Goal: Task Accomplishment & Management: Complete application form

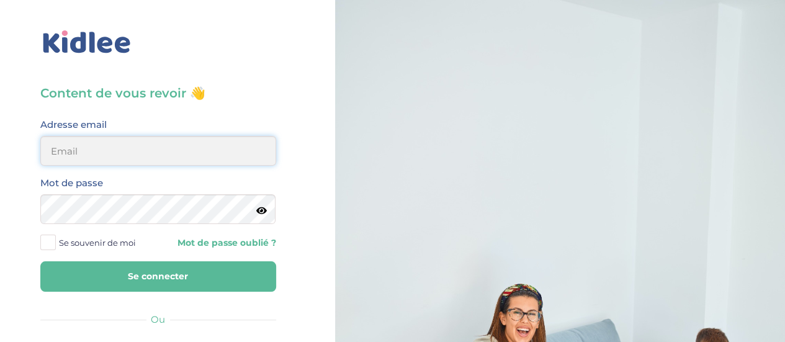
type input "0651885519"
click at [138, 155] on input "0651885519" at bounding box center [158, 151] width 236 height 30
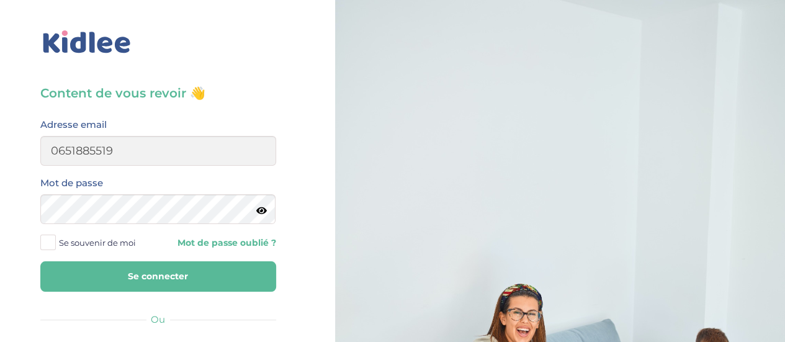
click at [50, 240] on span at bounding box center [48, 243] width 16 height 16
click at [0, 0] on input "Se souvenir de moi" at bounding box center [0, 0] width 0 height 0
click at [109, 279] on button "Se connecter" at bounding box center [158, 276] width 236 height 30
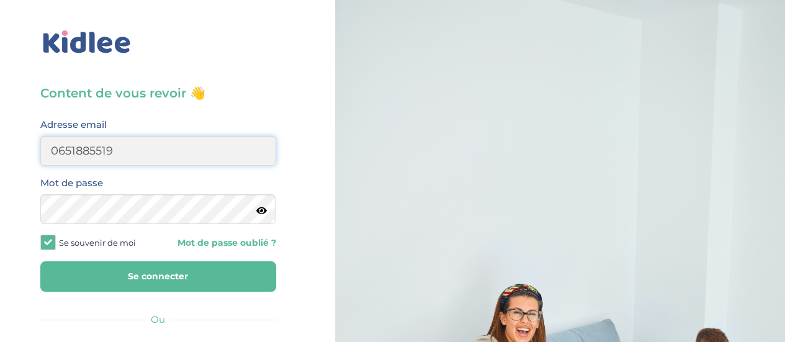
drag, startPoint x: 167, startPoint y: 156, endPoint x: 0, endPoint y: 104, distance: 174.8
click at [0, 104] on div "Content de vous revoir 👋 Avant de poursuivre veuillez vérifier que tous les cha…" at bounding box center [158, 297] width 335 height 594
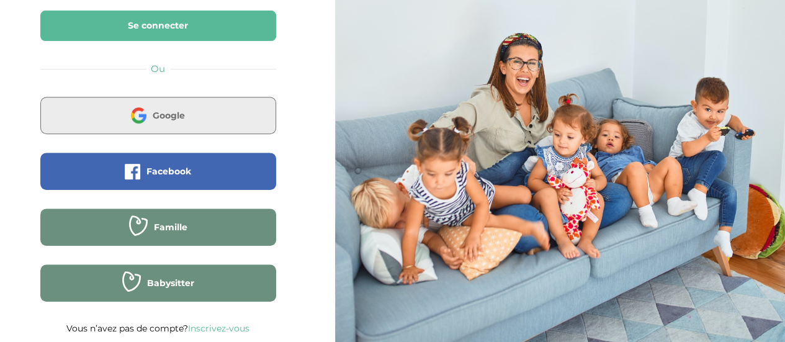
click at [171, 101] on button "Google" at bounding box center [158, 115] width 236 height 37
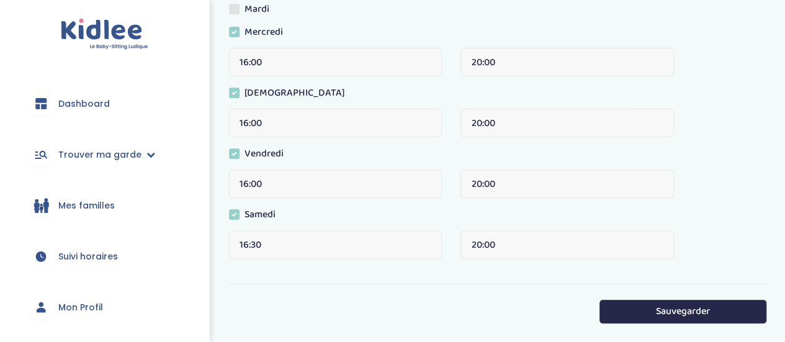
scroll to position [176, 0]
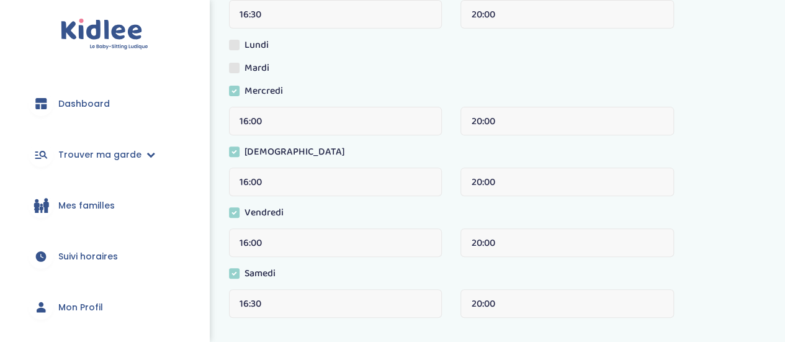
click at [233, 86] on span at bounding box center [234, 91] width 11 height 11
click at [0, 0] on input "Mercredi" at bounding box center [0, 0] width 0 height 0
click at [241, 151] on label "[DEMOGRAPHIC_DATA]" at bounding box center [291, 154] width 125 height 19
click at [0, 0] on input "[DEMOGRAPHIC_DATA]" at bounding box center [0, 0] width 0 height 0
click at [232, 274] on span at bounding box center [234, 273] width 11 height 11
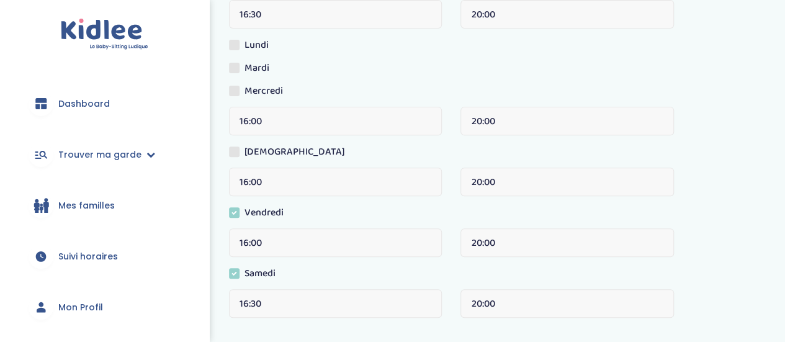
click at [0, 0] on input "Samedi" at bounding box center [0, 0] width 0 height 0
click at [238, 278] on span at bounding box center [234, 273] width 11 height 11
click at [0, 0] on input "Samedi" at bounding box center [0, 0] width 0 height 0
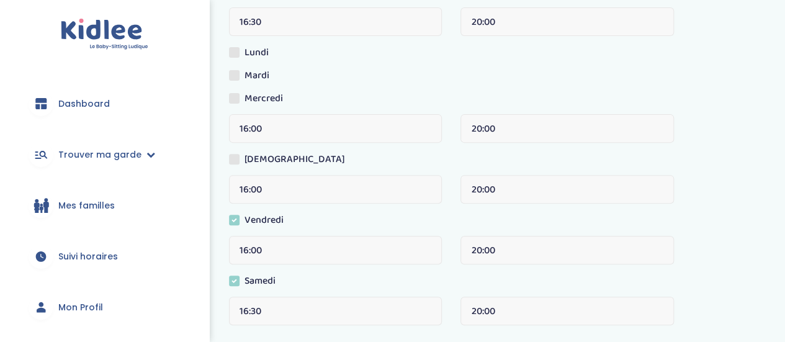
scroll to position [179, 0]
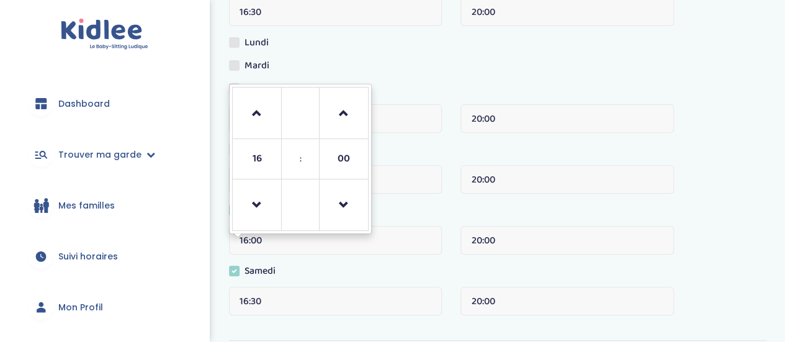
click at [306, 240] on input "16:00" at bounding box center [335, 240] width 213 height 29
click at [250, 117] on span at bounding box center [257, 114] width 34 height 34
click at [252, 204] on span at bounding box center [257, 206] width 34 height 34
type input "15:00"
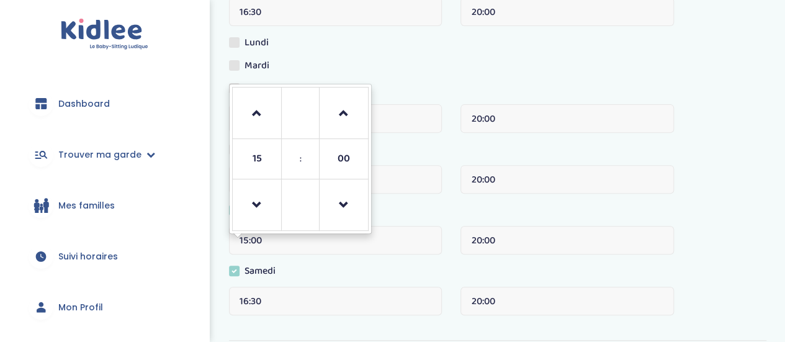
click at [425, 143] on div "[DATE]" at bounding box center [498, 153] width 538 height 23
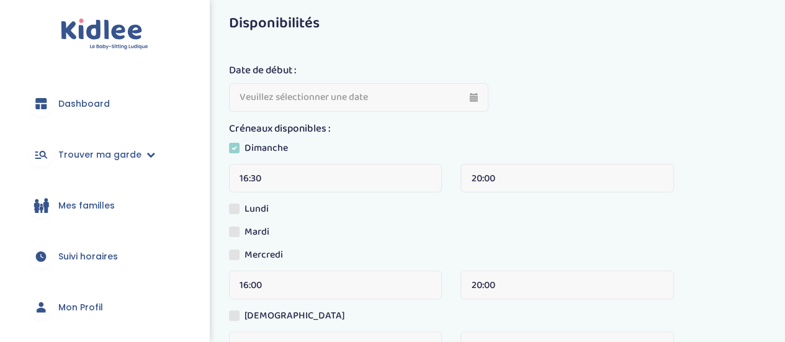
scroll to position [0, 0]
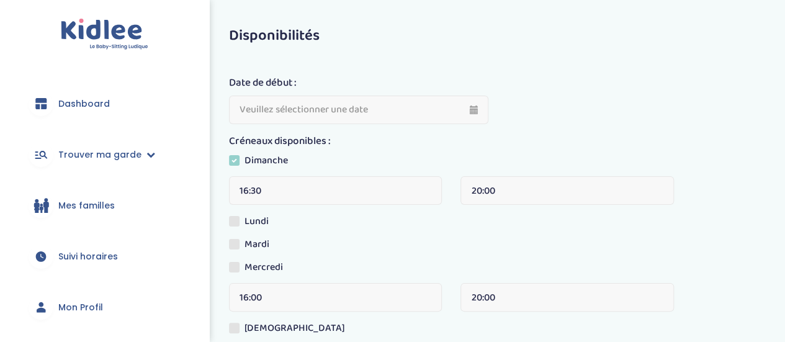
drag, startPoint x: 495, startPoint y: 115, endPoint x: 481, endPoint y: 114, distance: 15.0
click at [481, 114] on div "Date de début :" at bounding box center [359, 104] width 278 height 58
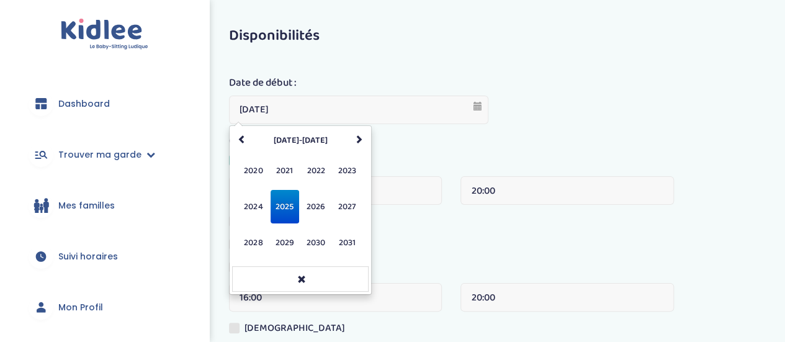
click at [480, 114] on input "03-09-2025" at bounding box center [359, 110] width 260 height 29
click at [281, 209] on span "2025" at bounding box center [285, 207] width 29 height 34
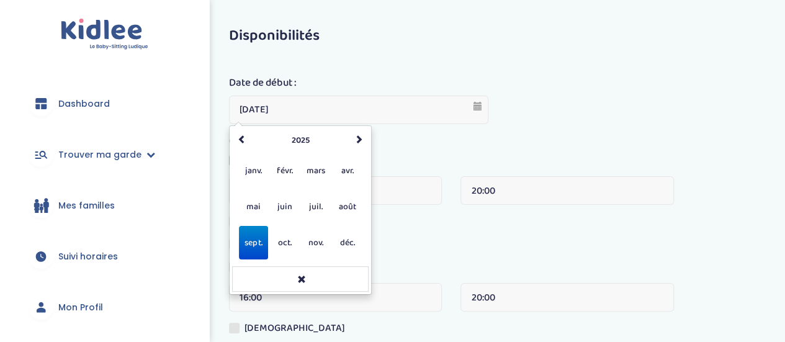
click at [247, 235] on span "sept." at bounding box center [253, 243] width 29 height 34
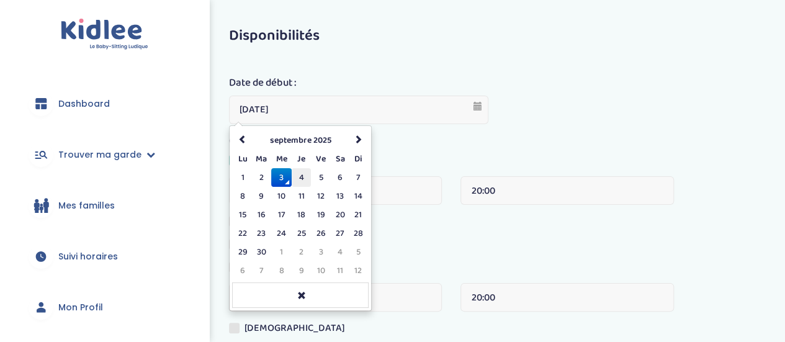
click at [296, 174] on td "4" at bounding box center [301, 177] width 19 height 19
click at [459, 102] on input "04-09-2025" at bounding box center [359, 110] width 260 height 29
click at [323, 178] on td "5" at bounding box center [320, 177] width 19 height 19
type input "05-09-2025"
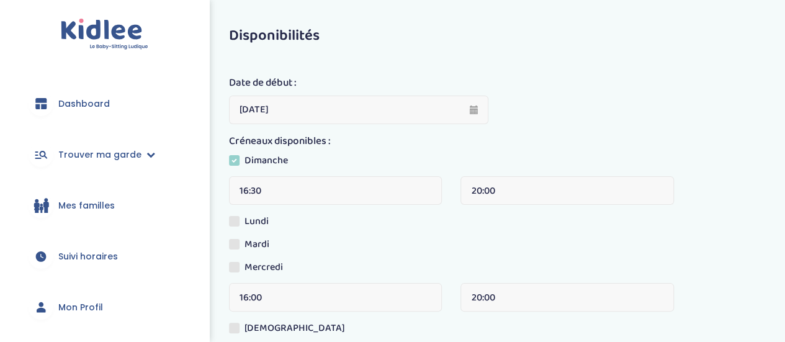
click at [772, 207] on div "16:30 20:00" at bounding box center [498, 195] width 556 height 38
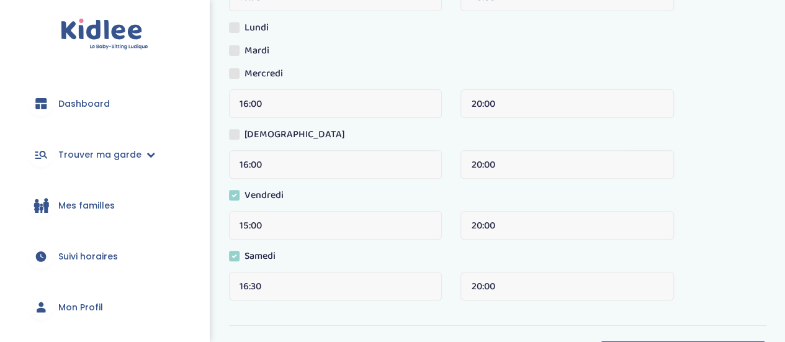
scroll to position [312, 0]
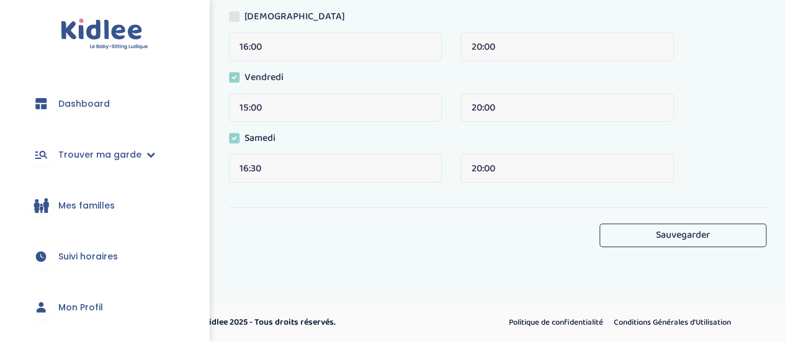
click at [686, 235] on button "Sauvegarder" at bounding box center [683, 234] width 167 height 23
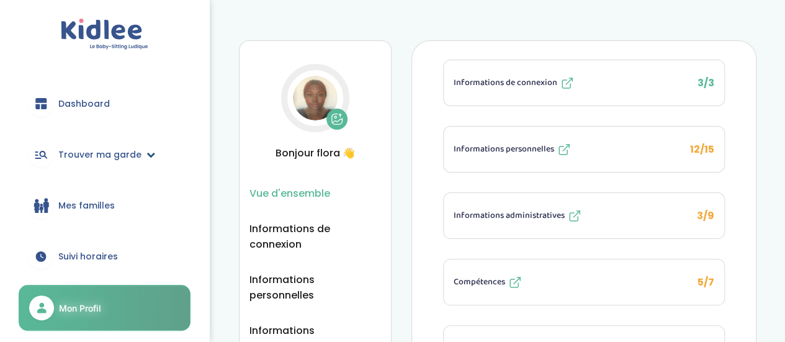
click at [99, 160] on span "Trouver ma garde" at bounding box center [99, 154] width 83 height 13
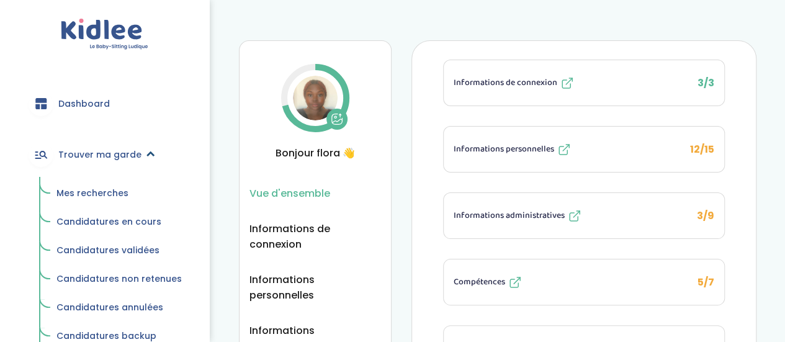
click at [99, 160] on span "Trouver ma garde" at bounding box center [99, 154] width 83 height 13
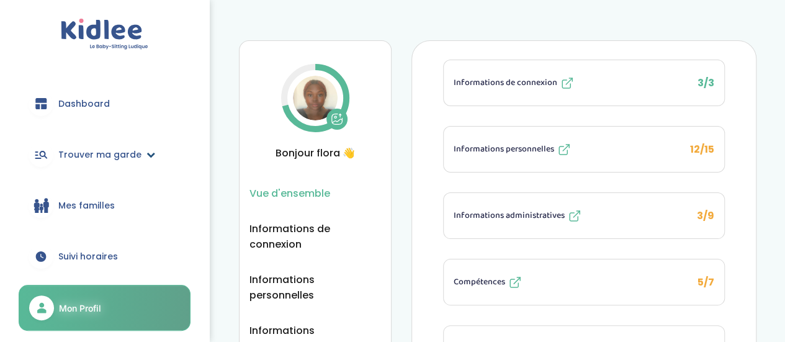
click at [97, 160] on span "Trouver ma garde" at bounding box center [99, 154] width 83 height 13
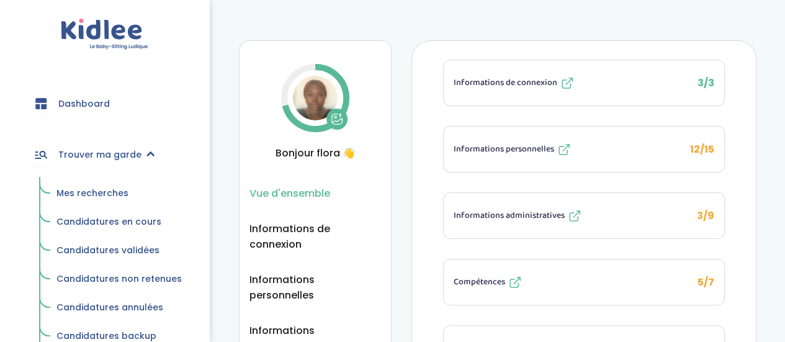
click at [112, 186] on link "Mes recherches" at bounding box center [119, 194] width 143 height 24
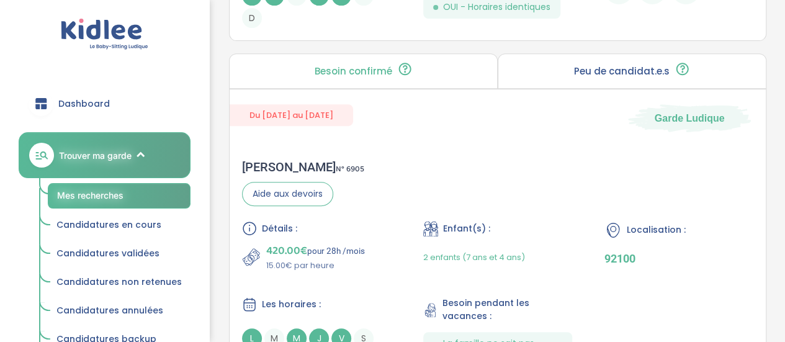
scroll to position [2426, 0]
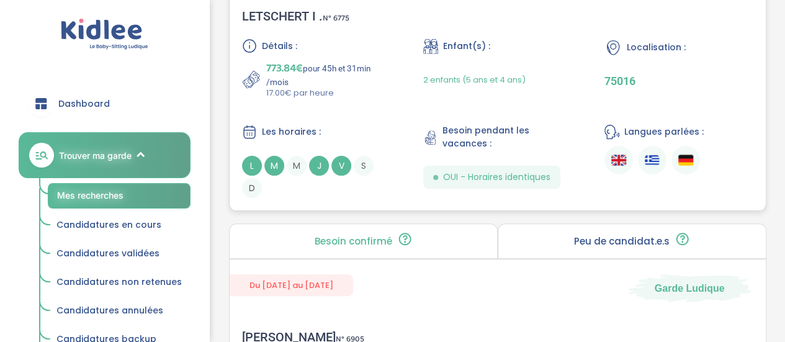
drag, startPoint x: 792, startPoint y: 199, endPoint x: 552, endPoint y: 101, distance: 259.5
click at [552, 101] on div "Détails : 773.84€ pour 45h et 31min /mois 17.00€ par heure Enfant(s) : 2 enfant…" at bounding box center [498, 118] width 512 height 160
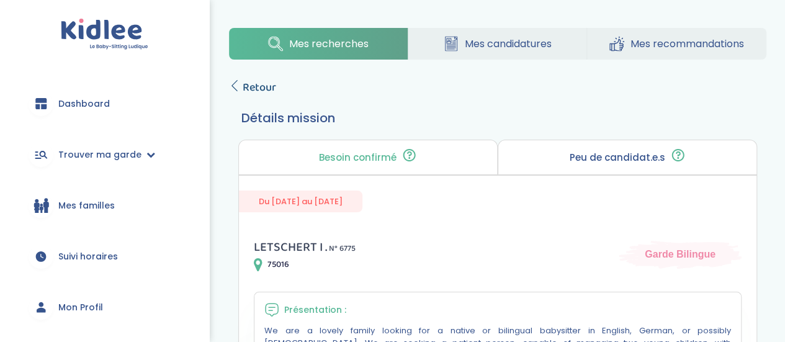
click at [235, 84] on icon at bounding box center [234, 85] width 11 height 11
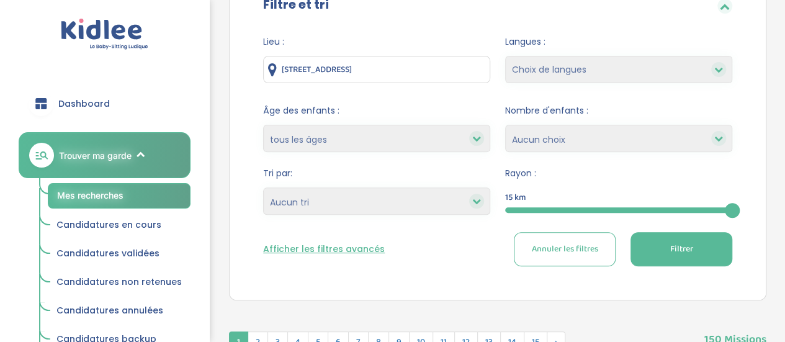
scroll to position [121, 0]
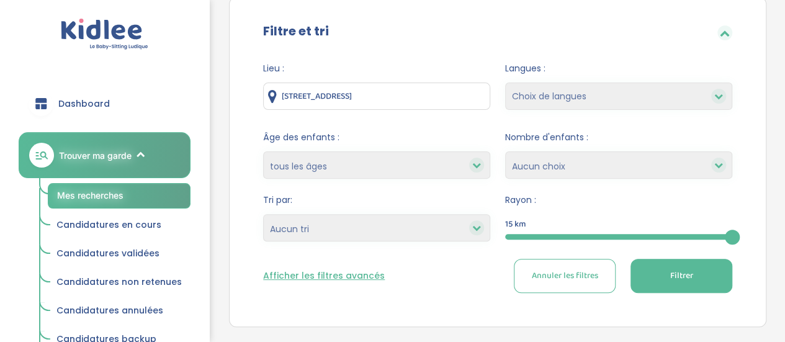
click at [341, 273] on button "Afficher les filtres avancés" at bounding box center [324, 275] width 122 height 13
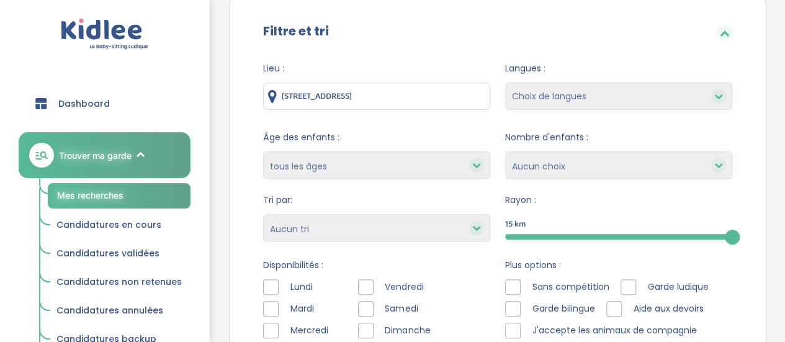
click at [367, 292] on div at bounding box center [366, 287] width 16 height 16
click at [367, 314] on div at bounding box center [366, 309] width 16 height 16
click at [366, 330] on div at bounding box center [366, 331] width 16 height 16
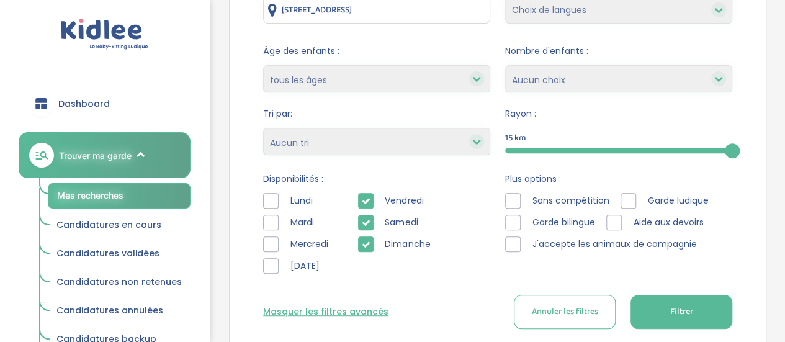
scroll to position [230, 0]
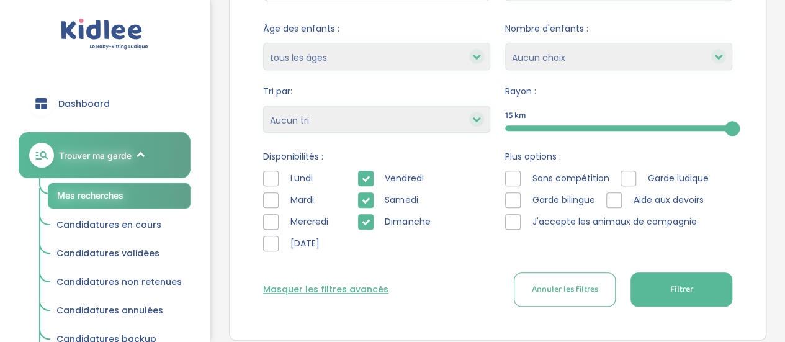
click at [688, 289] on span "Filtrer" at bounding box center [681, 289] width 23 height 13
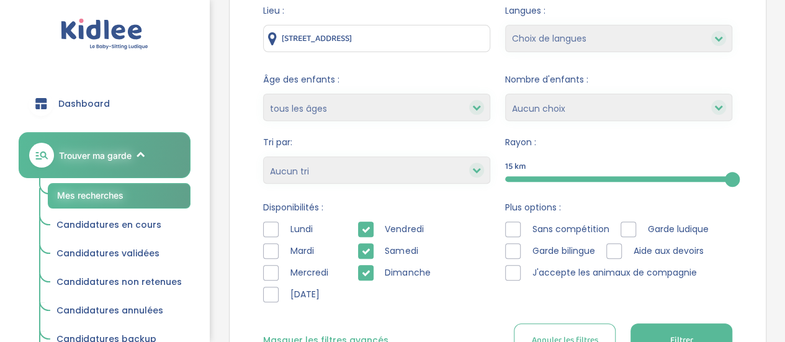
scroll to position [182, 0]
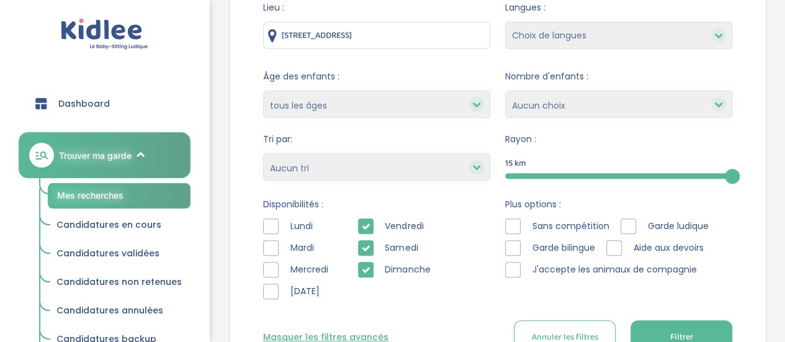
click at [365, 266] on icon at bounding box center [365, 270] width 9 height 9
click at [667, 310] on form "Lieu : 81 Avenue de la Paix, Fresnes, France Langues : Choix de langues Alleman…" at bounding box center [497, 177] width 469 height 353
click at [525, 302] on div "Plus options : Sans compétition Garde ludique Garde bilingue Aide aux devoirs J…" at bounding box center [618, 251] width 227 height 107
click at [679, 338] on span "Filtrer" at bounding box center [681, 337] width 23 height 13
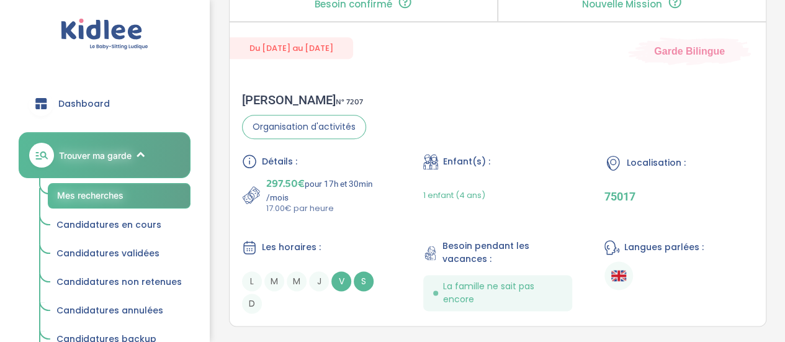
scroll to position [601, 0]
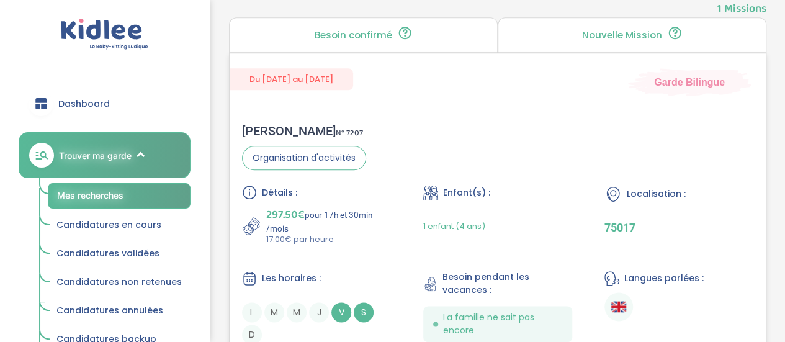
click at [305, 106] on div "Du 01-09-2025 au 03-07-2026 Garde Bilingue Sabah F . N° 7207 Organisation d'act…" at bounding box center [498, 205] width 538 height 305
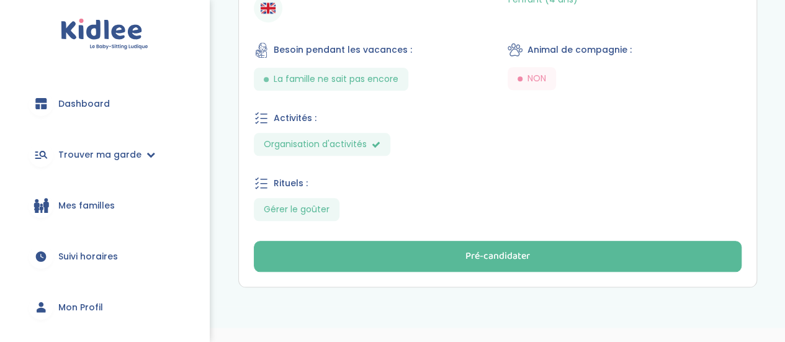
scroll to position [618, 0]
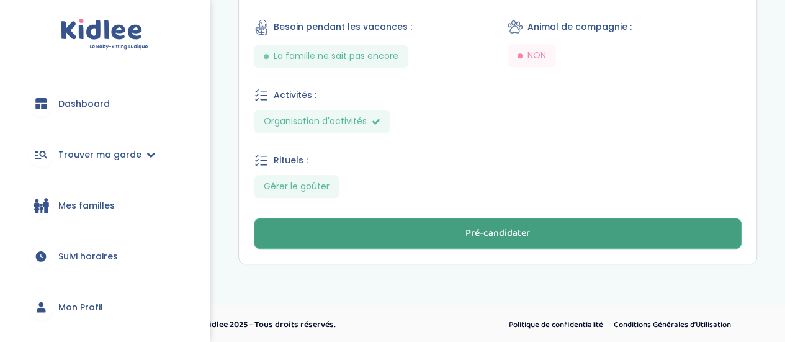
click at [505, 235] on div "Pré-candidater" at bounding box center [498, 234] width 65 height 14
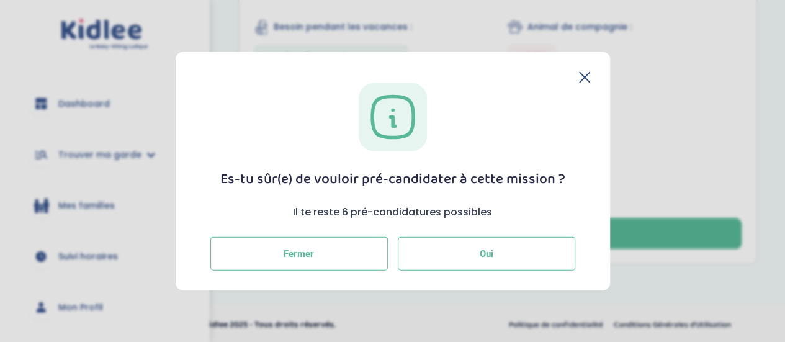
click at [438, 260] on button "Oui" at bounding box center [487, 254] width 178 height 34
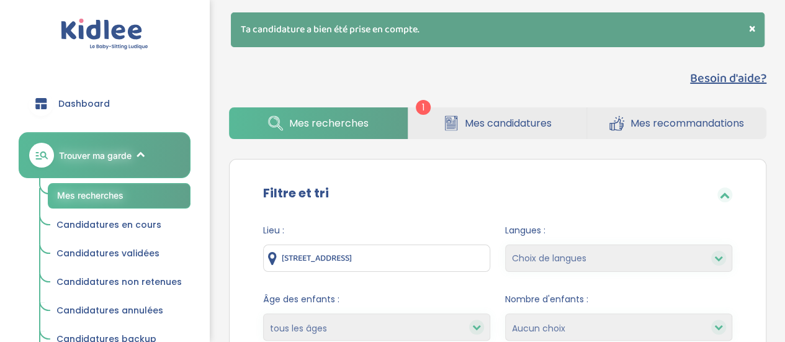
click at [474, 119] on span "Mes candidatures" at bounding box center [508, 123] width 87 height 16
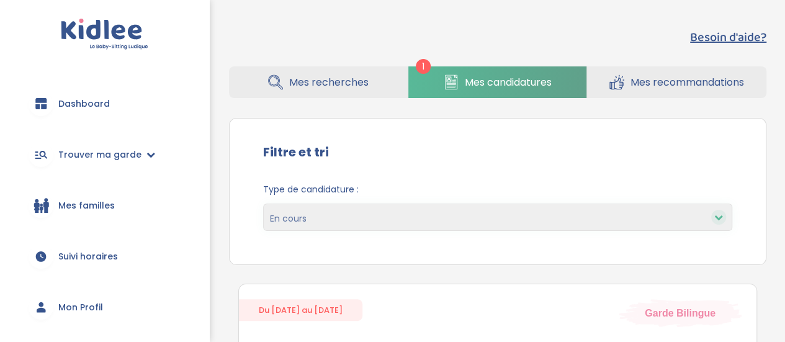
click at [363, 85] on span "Mes recherches" at bounding box center [328, 82] width 79 height 16
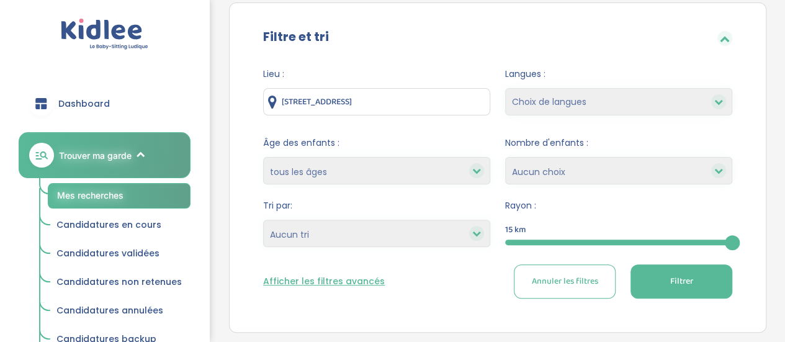
scroll to position [94, 0]
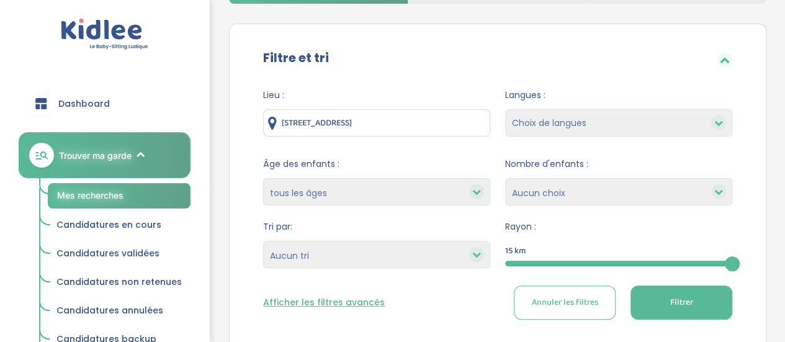
click at [441, 246] on select "Heures par semaine (croissant) Heures par semaine (décroissant) Date de démarra…" at bounding box center [376, 254] width 227 height 27
click at [642, 208] on form "Lieu : 81 Avenue de la Paix, Fresnes, France Langues : Choix de langues Alleman…" at bounding box center [497, 204] width 469 height 231
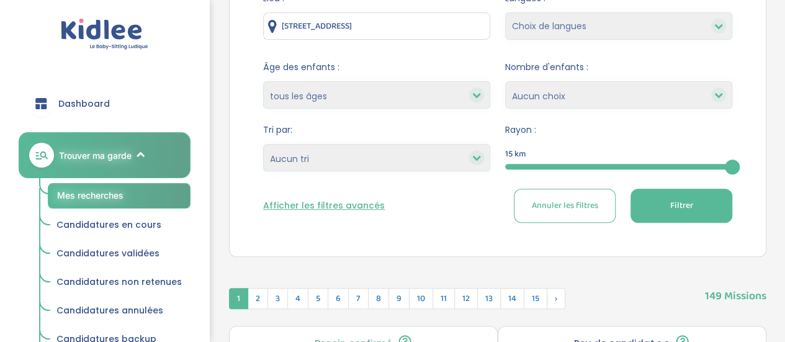
scroll to position [132, 0]
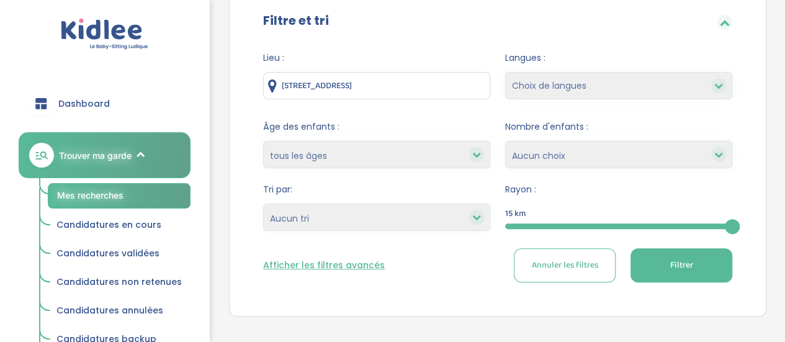
click at [314, 259] on button "Afficher les filtres avancés" at bounding box center [324, 265] width 122 height 13
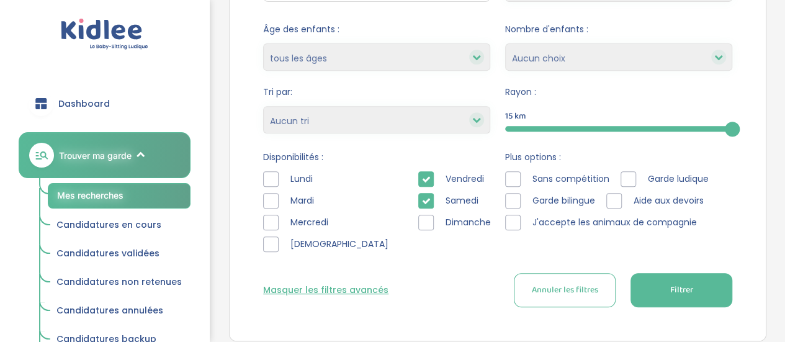
scroll to position [279, 0]
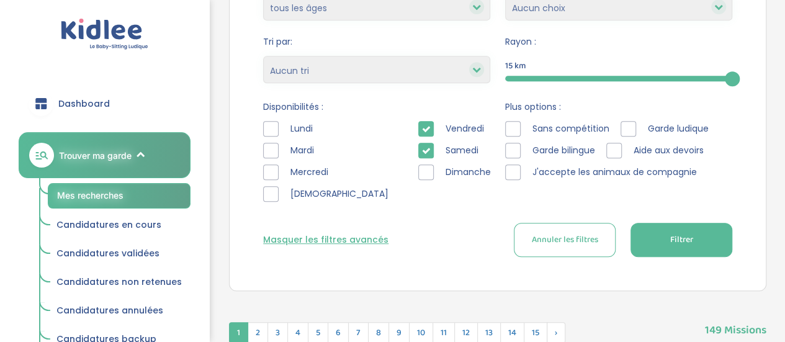
click at [418, 152] on div "Samedi" at bounding box center [457, 151] width 78 height 16
click at [422, 147] on icon at bounding box center [426, 151] width 9 height 9
click at [702, 239] on button "Filtrer" at bounding box center [682, 240] width 102 height 34
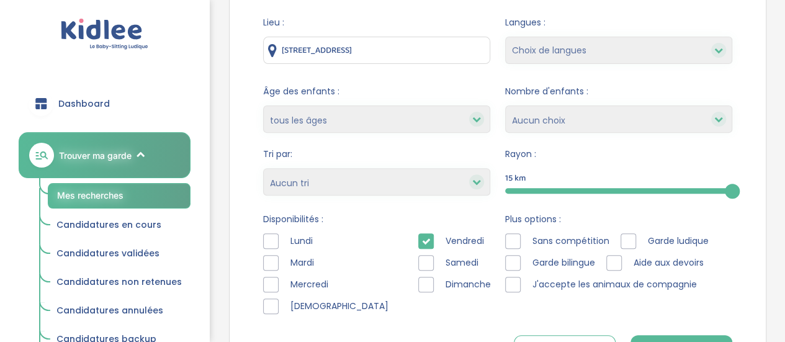
scroll to position [194, 0]
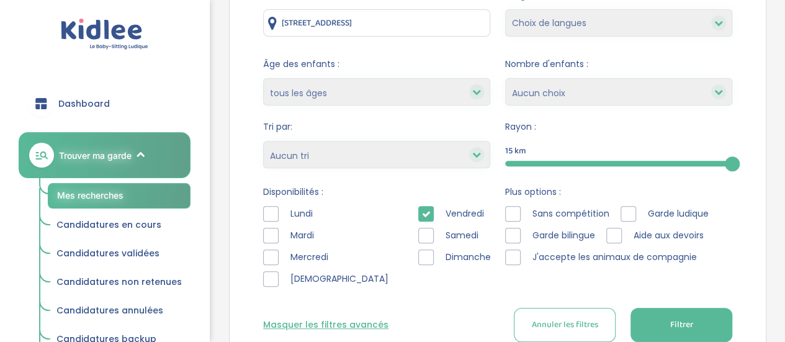
click at [451, 149] on select "Heures par semaine (croissant) Heures par semaine (décroissant) Date de démarra…" at bounding box center [376, 154] width 227 height 27
select select "hours_asc"
click at [263, 141] on select "Heures par semaine (croissant) Heures par semaine (décroissant) Date de démarra…" at bounding box center [376, 154] width 227 height 27
click at [673, 322] on span "Filtrer" at bounding box center [681, 324] width 23 height 13
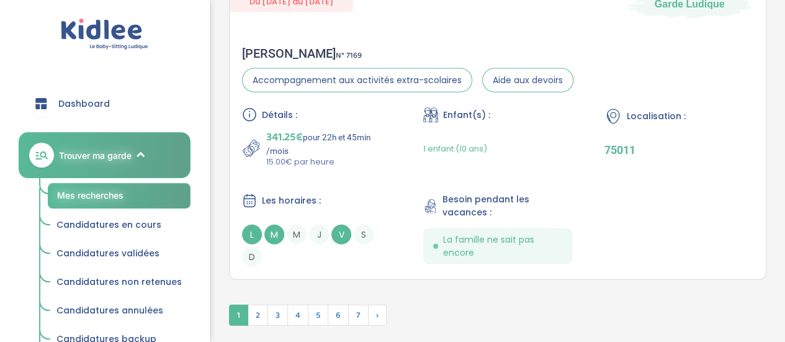
scroll to position [3825, 0]
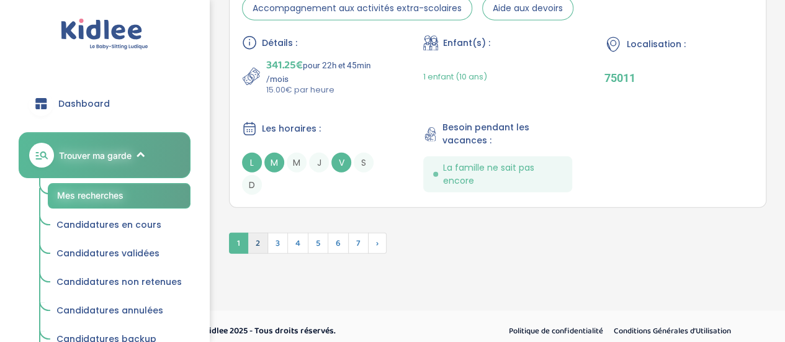
click at [263, 233] on span "2" at bounding box center [258, 243] width 20 height 21
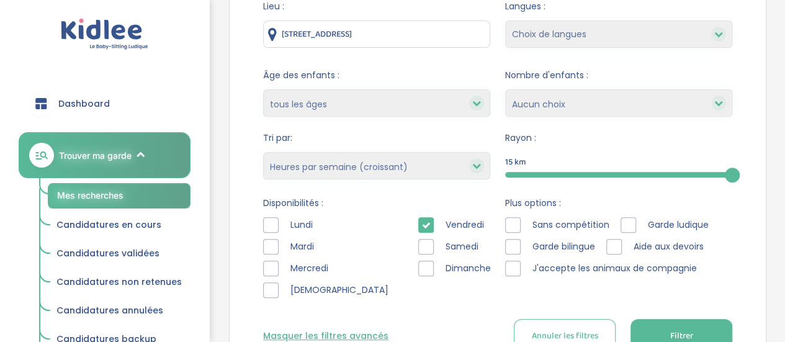
scroll to position [178, 0]
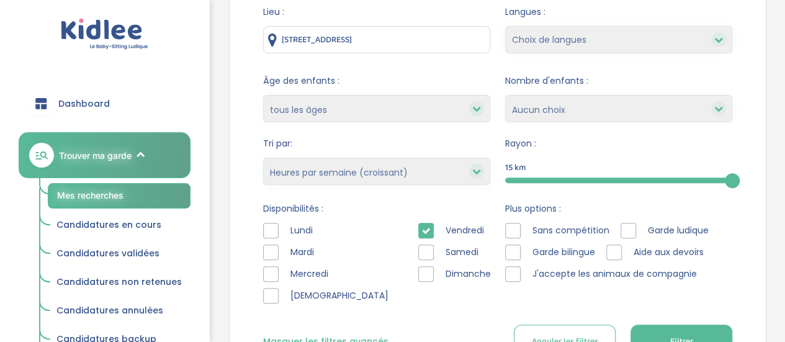
click at [720, 37] on icon at bounding box center [719, 39] width 9 height 9
click at [716, 43] on div at bounding box center [718, 39] width 15 height 15
click at [718, 35] on icon at bounding box center [719, 39] width 9 height 9
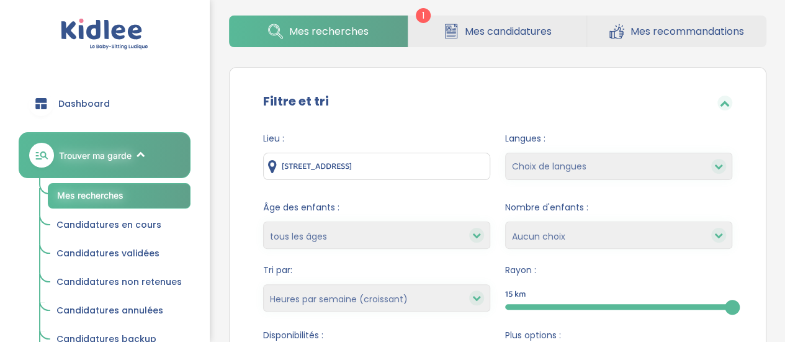
scroll to position [165, 0]
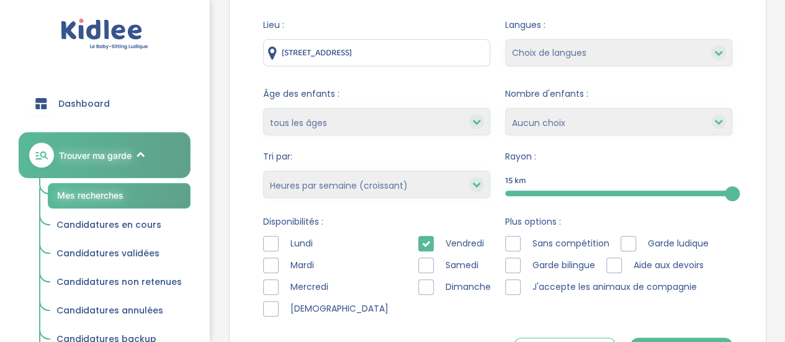
click at [723, 124] on icon at bounding box center [719, 121] width 9 height 9
click at [473, 116] on div at bounding box center [476, 121] width 15 height 15
click at [473, 120] on icon at bounding box center [476, 121] width 9 height 9
click at [473, 122] on icon at bounding box center [476, 121] width 9 height 9
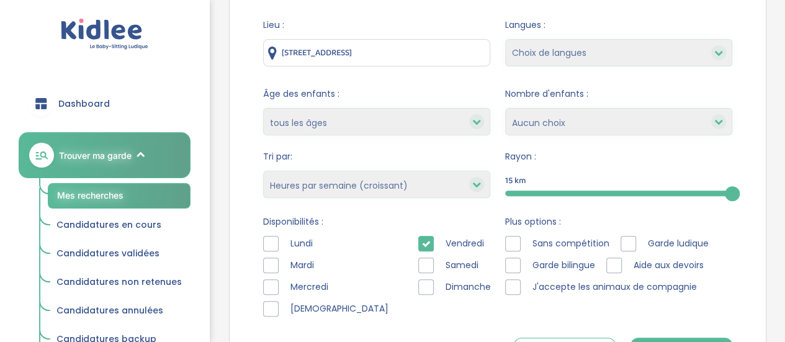
click at [473, 122] on icon at bounding box center [476, 121] width 9 height 9
click at [483, 122] on div at bounding box center [476, 121] width 15 height 15
click at [476, 187] on icon at bounding box center [476, 184] width 9 height 9
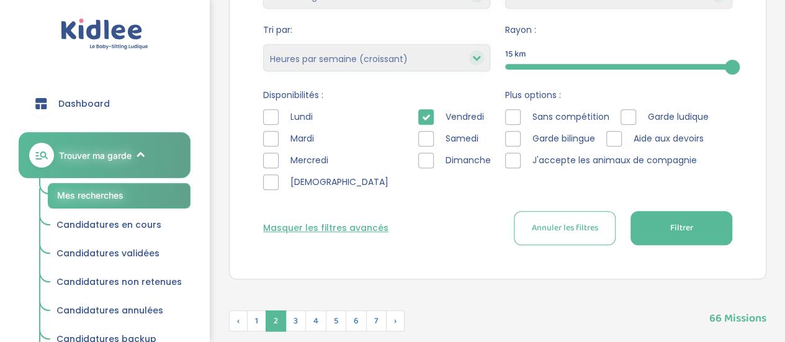
scroll to position [329, 0]
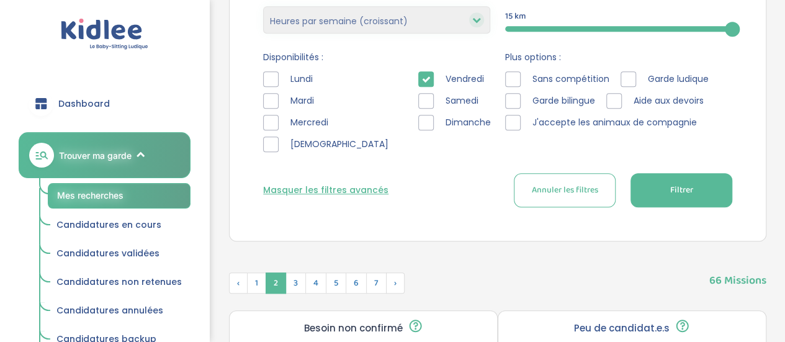
click at [510, 115] on div at bounding box center [513, 123] width 16 height 16
click at [678, 185] on span "Filtrer" at bounding box center [681, 190] width 23 height 13
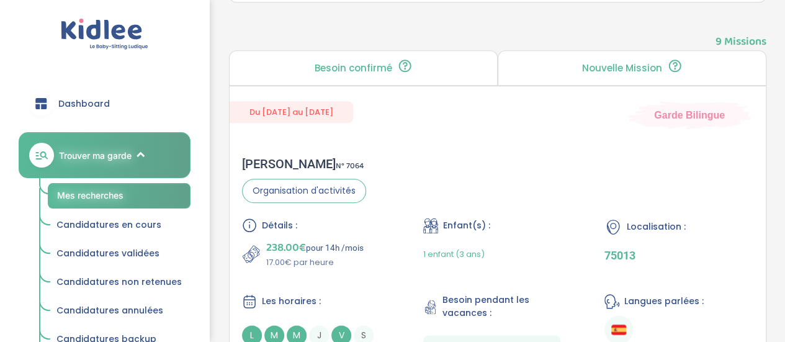
scroll to position [0, 0]
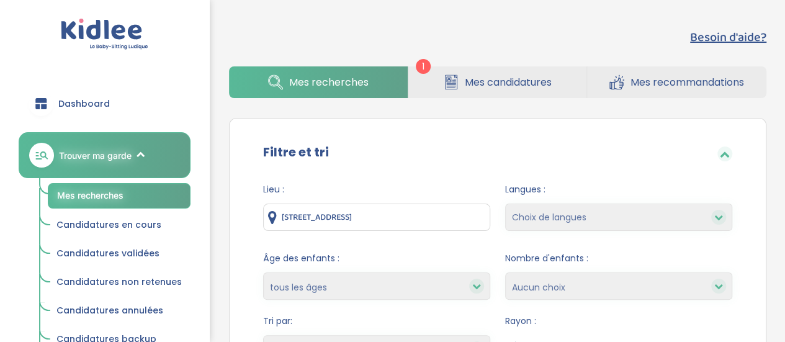
click at [512, 84] on span "Mes candidatures" at bounding box center [508, 82] width 87 height 16
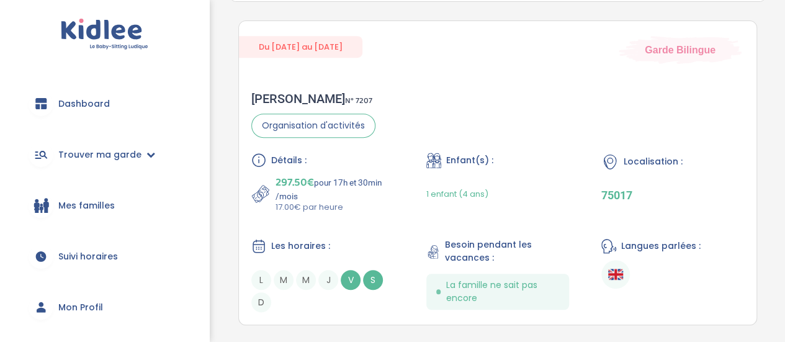
click at [785, 154] on html "trouver ma garde Dashboard Mon profil Mes famille Mes documents Dashboard Trouv…" at bounding box center [392, 73] width 785 height 672
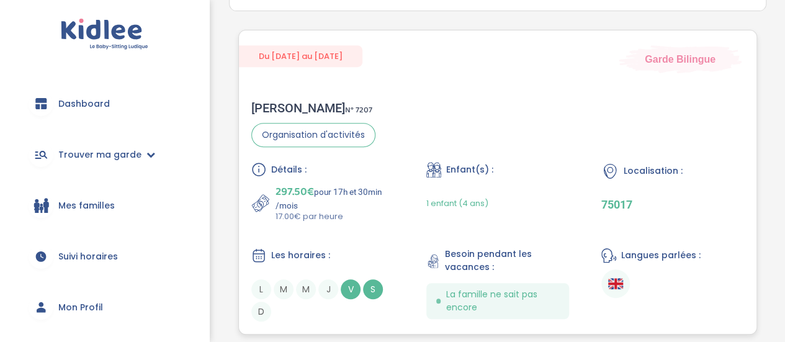
click at [572, 73] on div "Du 01-09-2025 au 03-07-2026 Garde Bilingue Sabah F . N° 7207 Organisation d'act…" at bounding box center [497, 182] width 519 height 305
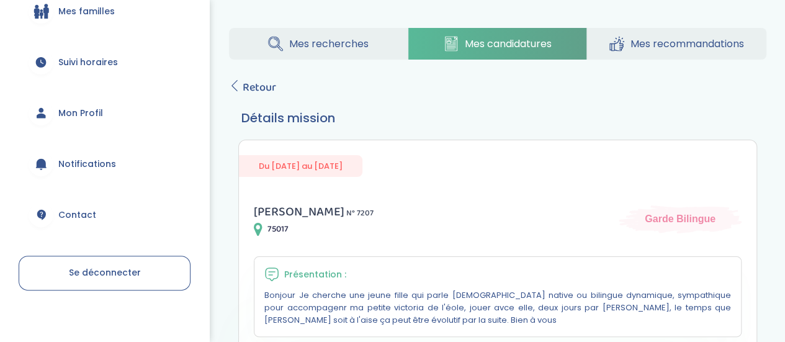
scroll to position [43, 0]
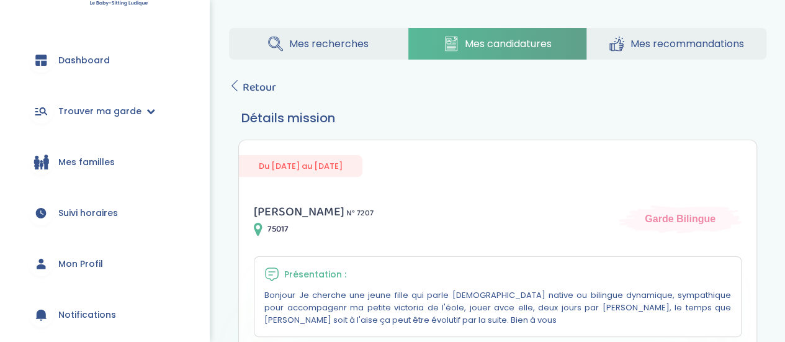
click at [77, 265] on span "Mon Profil" at bounding box center [80, 264] width 45 height 13
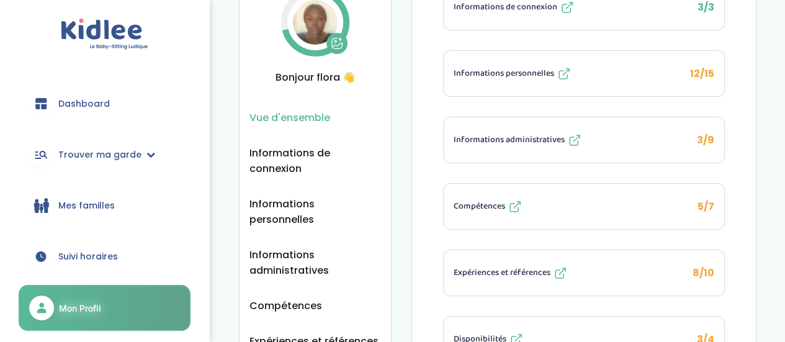
scroll to position [43, 0]
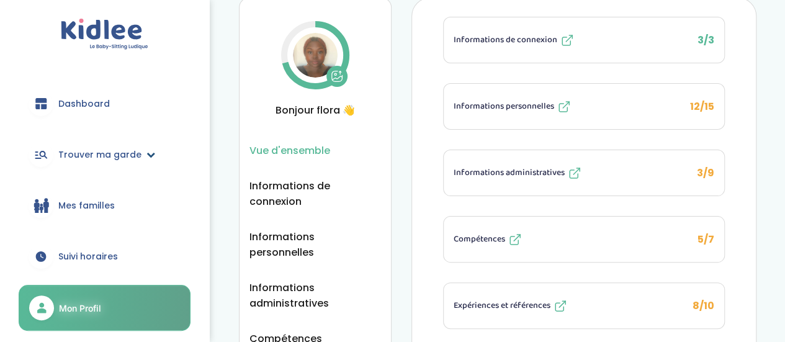
click at [97, 144] on link "Trouver ma garde" at bounding box center [105, 154] width 172 height 45
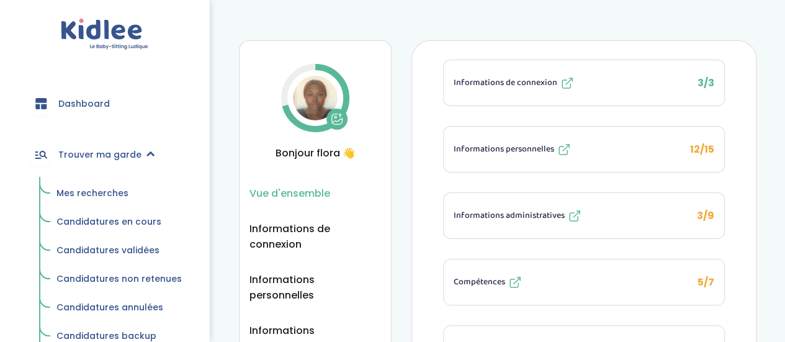
click at [110, 204] on link "Mes recherches" at bounding box center [119, 194] width 143 height 24
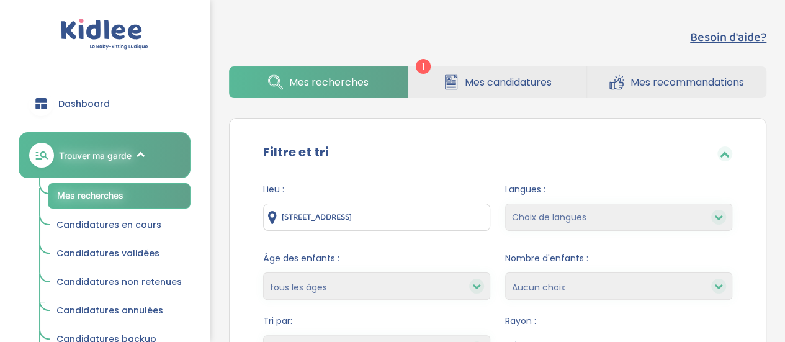
click at [561, 80] on link "Mes candidatures" at bounding box center [497, 82] width 179 height 32
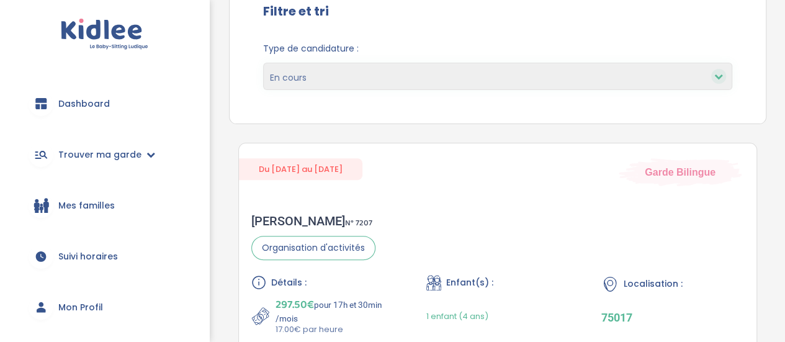
scroll to position [113, 0]
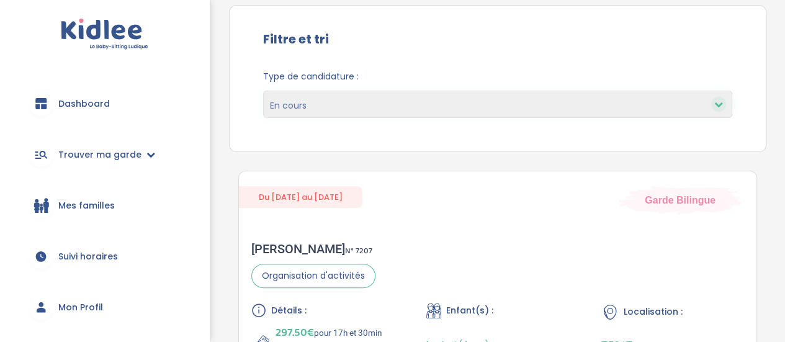
click at [669, 71] on span "Type de candidature :" at bounding box center [497, 76] width 469 height 13
click at [658, 104] on select "En cours Validées Non retenues Annulées Backup" at bounding box center [497, 104] width 469 height 27
click at [70, 167] on link "Trouver ma garde" at bounding box center [105, 154] width 172 height 45
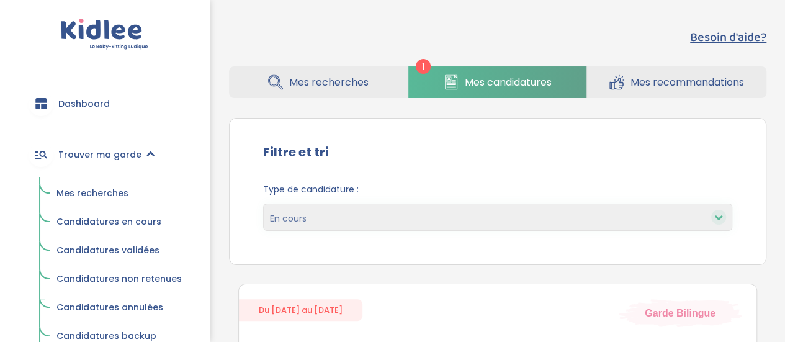
click at [102, 194] on span "Mes recherches" at bounding box center [92, 193] width 72 height 12
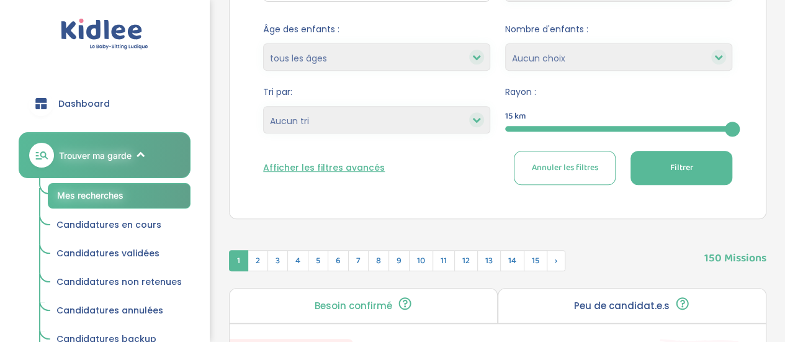
scroll to position [180, 0]
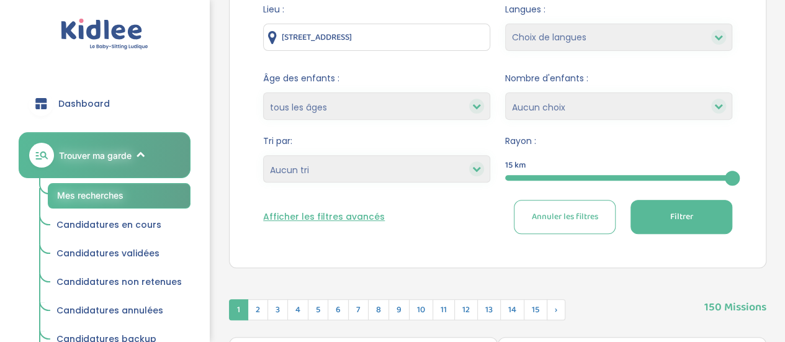
click at [375, 213] on button "Afficher les filtres avancés" at bounding box center [324, 216] width 122 height 13
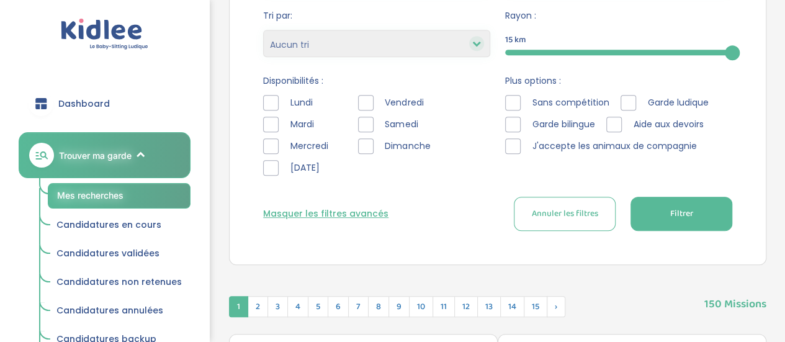
scroll to position [317, 0]
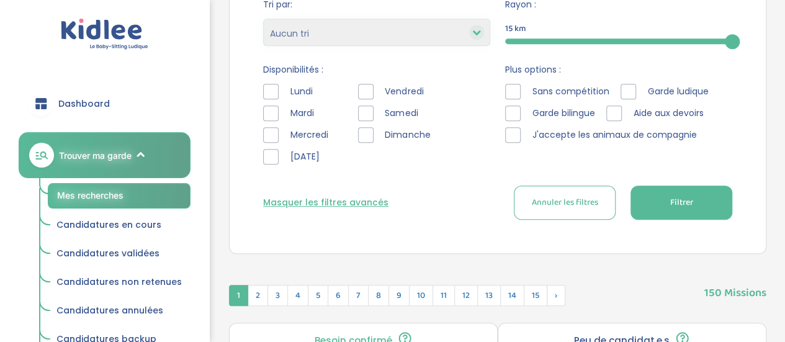
click at [372, 106] on div at bounding box center [366, 114] width 16 height 16
click at [371, 94] on div at bounding box center [366, 92] width 16 height 16
click at [691, 201] on span "Filtrer" at bounding box center [681, 202] width 23 height 13
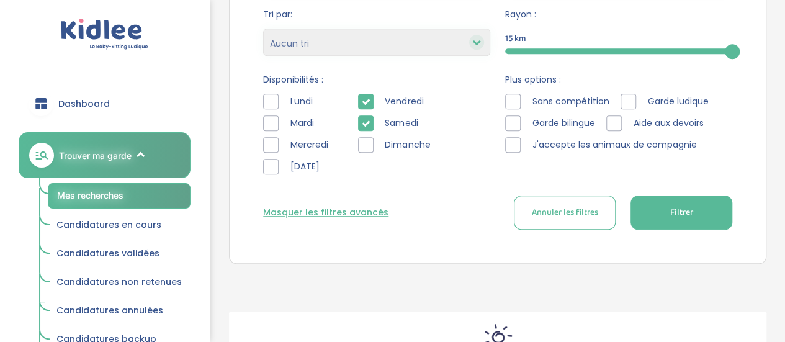
scroll to position [257, 0]
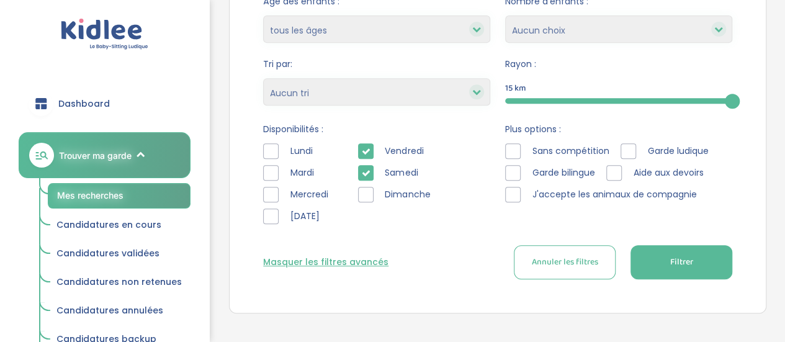
click at [369, 170] on icon at bounding box center [365, 173] width 9 height 9
click at [688, 261] on span "Filtrer" at bounding box center [681, 262] width 23 height 13
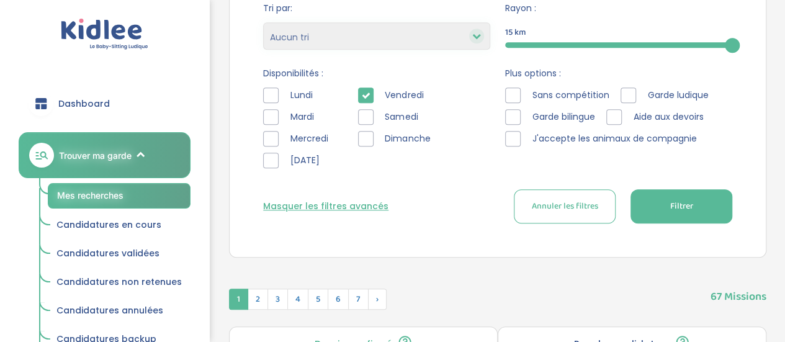
scroll to position [247, 0]
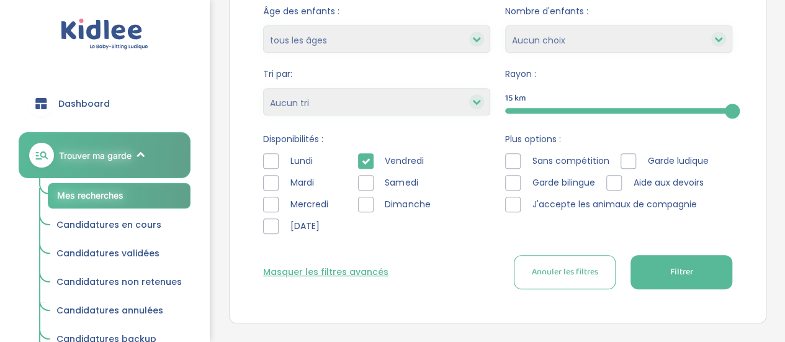
click at [462, 106] on select "Heures par semaine (croissant) Heures par semaine (décroissant) Date de démarra…" at bounding box center [376, 101] width 227 height 27
click at [459, 30] on select "moins de 3 ans entre 3 et 6 ans plus de 6 ans tous les âges" at bounding box center [376, 38] width 227 height 27
click at [529, 38] on select "1 2 3 4 Aucun choix" at bounding box center [618, 38] width 227 height 27
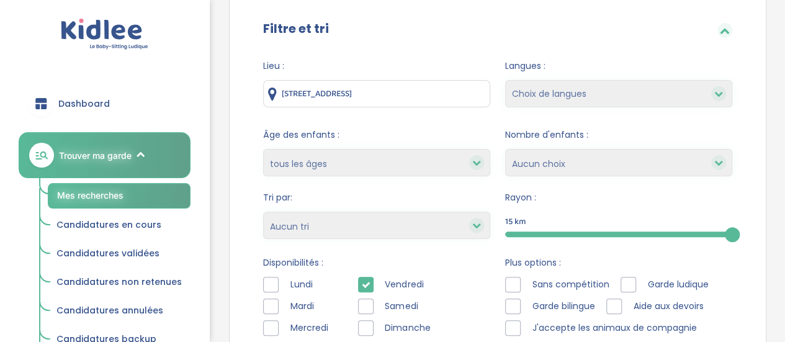
scroll to position [135, 0]
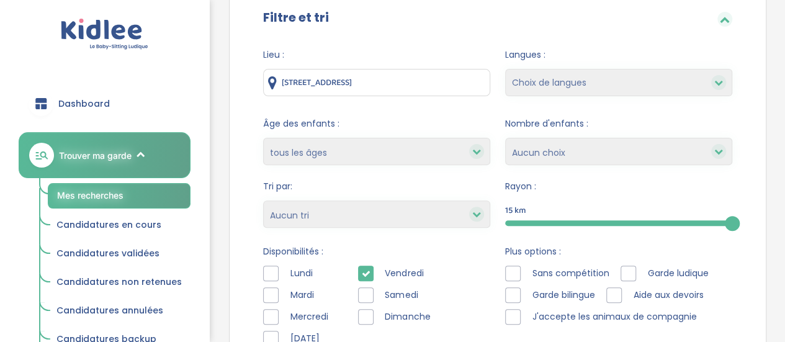
click at [361, 143] on select "moins de 3 ans entre 3 et 6 ans plus de 6 ans tous les âges" at bounding box center [376, 151] width 227 height 27
click at [517, 181] on span "Rayon :" at bounding box center [618, 186] width 227 height 13
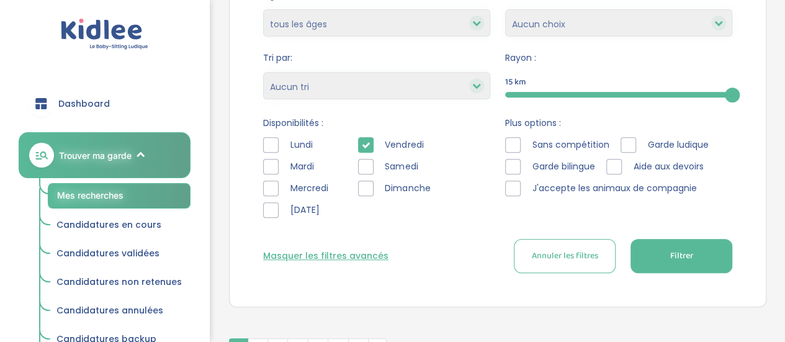
scroll to position [351, 0]
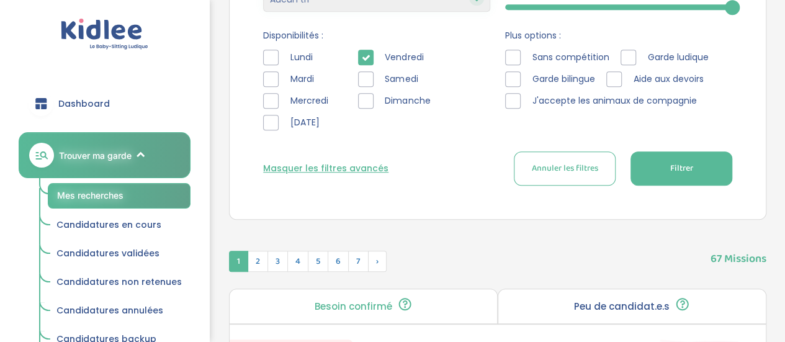
click at [688, 174] on span "Filtrer" at bounding box center [681, 168] width 23 height 13
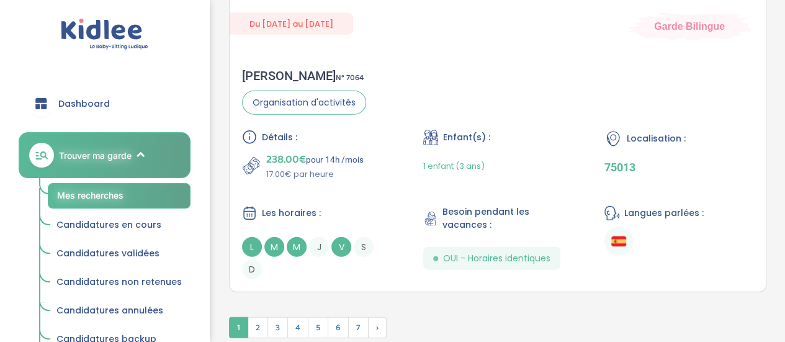
scroll to position [3893, 0]
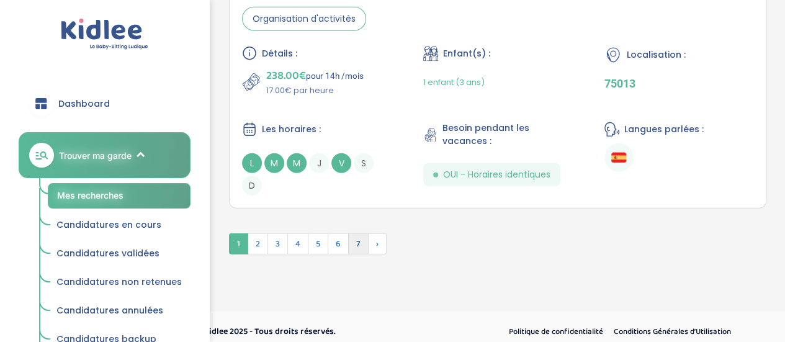
click at [355, 233] on span "7" at bounding box center [358, 243] width 20 height 21
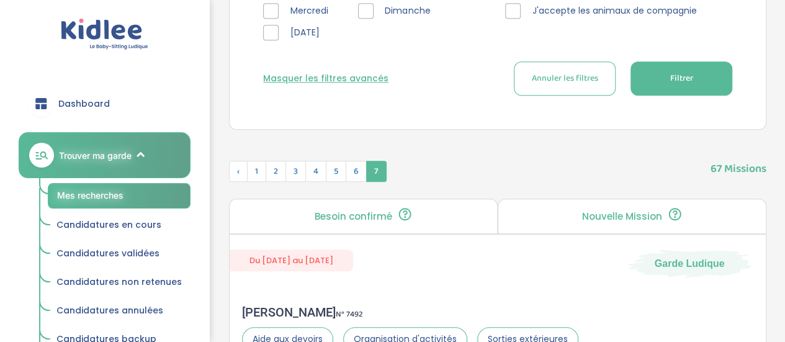
scroll to position [577, 0]
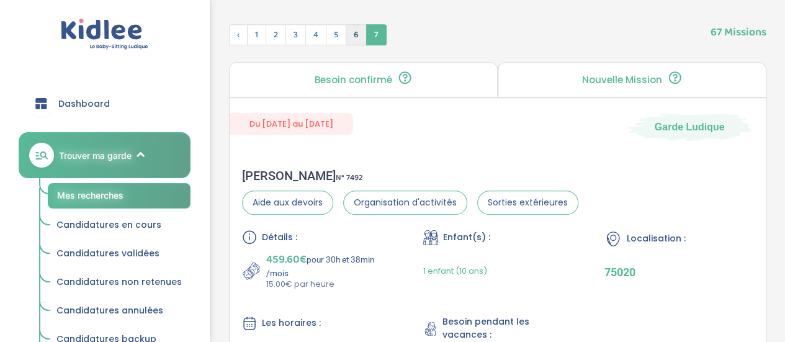
click at [355, 36] on span "6" at bounding box center [356, 34] width 21 height 21
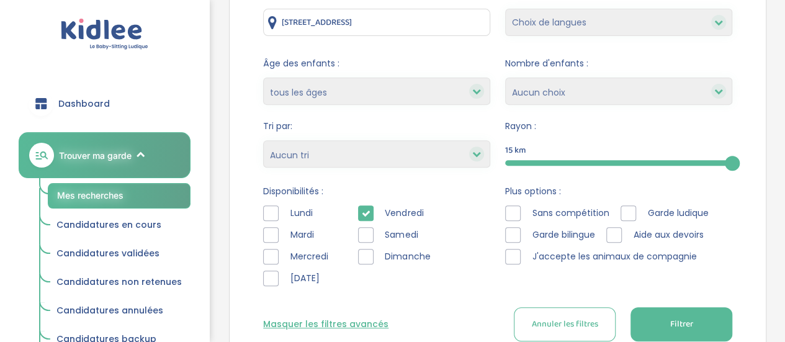
scroll to position [162, 0]
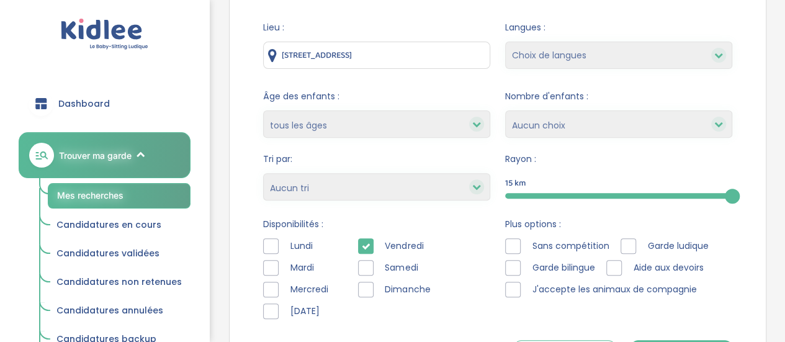
click at [394, 131] on select "moins de 3 ans entre 3 et 6 ans plus de 6 ans tous les âges" at bounding box center [376, 124] width 227 height 27
click at [433, 209] on form "Lieu : 81 Avenue de la Paix, Fresnes, France Langues : Choix de langues Alleman…" at bounding box center [497, 197] width 469 height 353
click at [507, 244] on div at bounding box center [513, 246] width 16 height 16
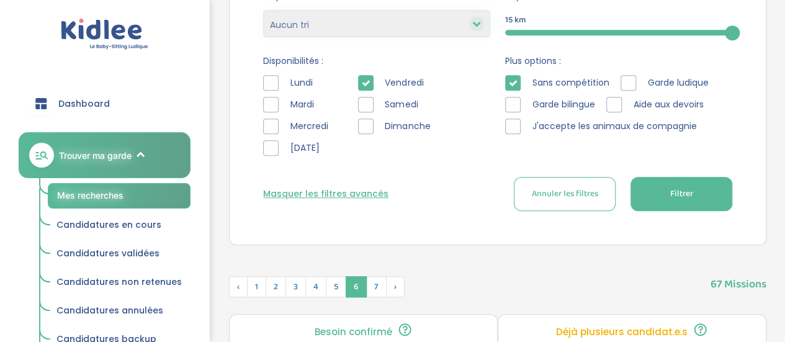
scroll to position [287, 0]
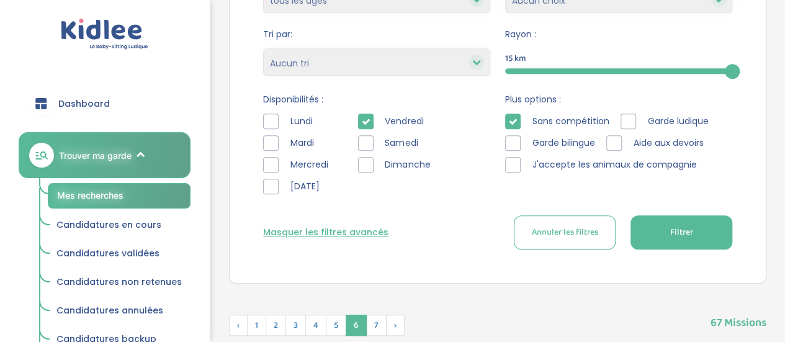
click at [694, 228] on button "Filtrer" at bounding box center [682, 232] width 102 height 34
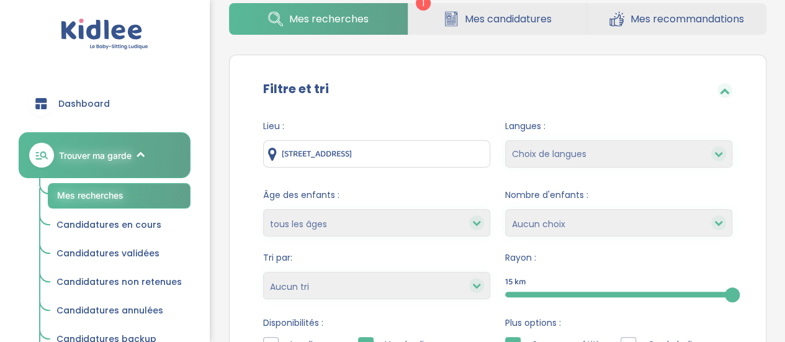
scroll to position [0, 0]
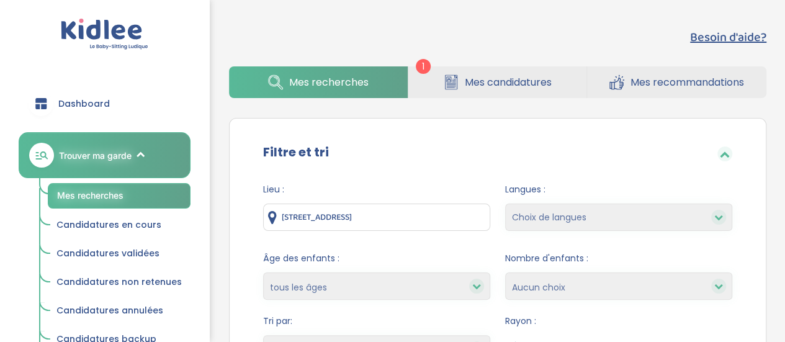
click at [458, 75] on link "Mes candidatures" at bounding box center [497, 82] width 179 height 32
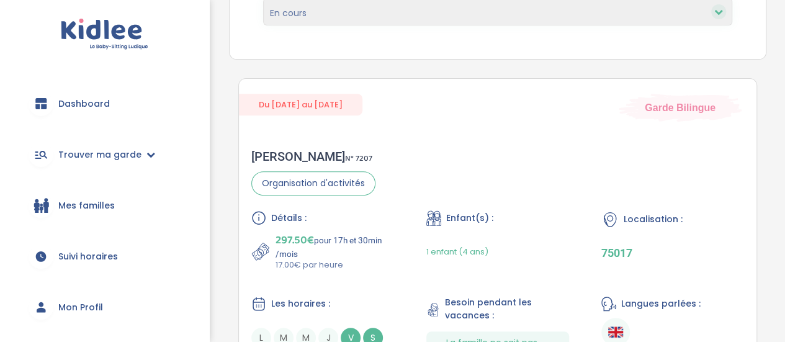
scroll to position [245, 0]
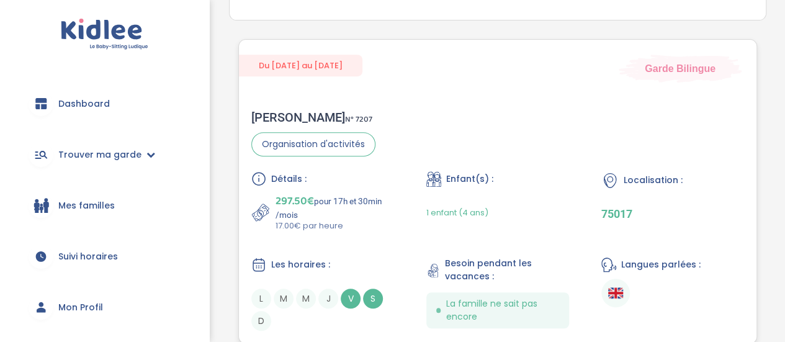
click at [615, 162] on div "Sabah F . N° 7207 Organisation d'activités Détails : 297.50€ pour 17h et 30min …" at bounding box center [498, 220] width 518 height 246
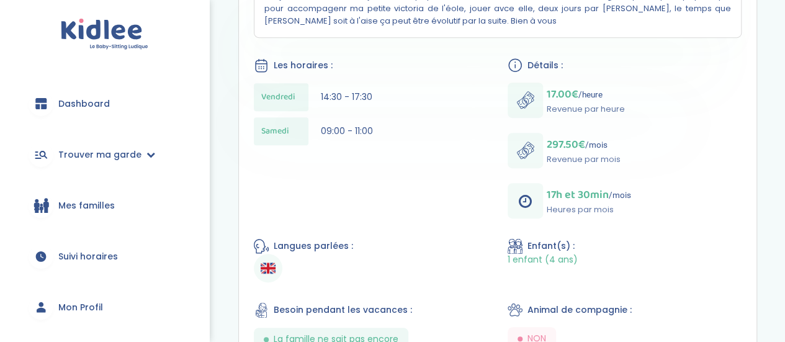
scroll to position [328, 0]
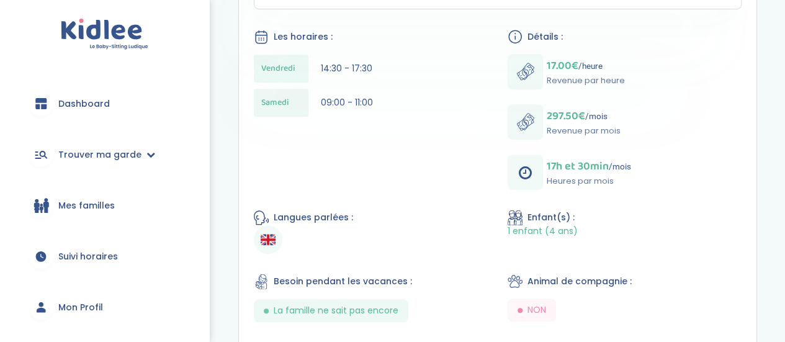
drag, startPoint x: 794, startPoint y: 63, endPoint x: 794, endPoint y: 176, distance: 113.0
click at [785, 176] on html "trouver ma garde Dashboard Mon profil Mes famille Mes documents Dashboard Trouv…" at bounding box center [392, 137] width 785 height 931
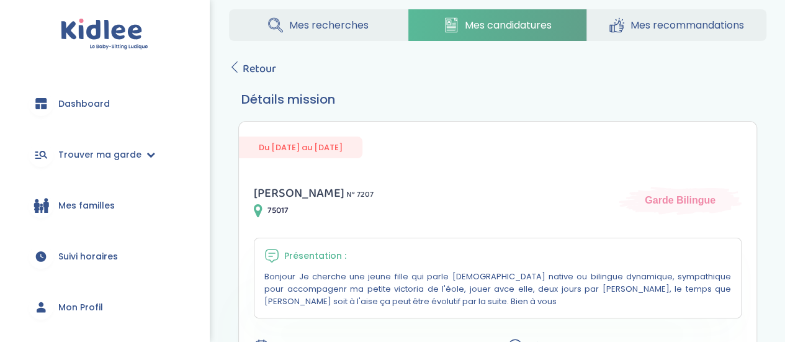
scroll to position [0, 0]
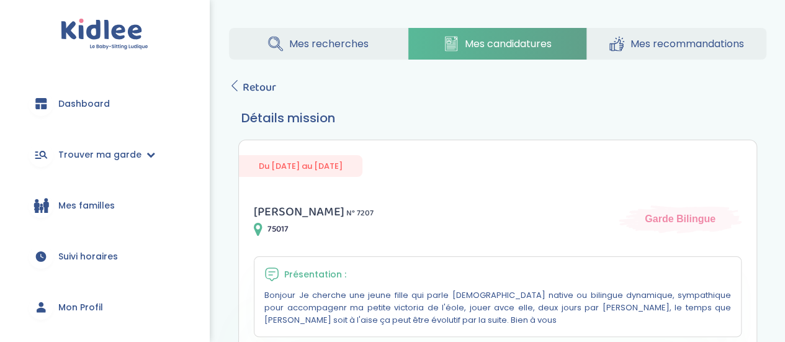
click at [363, 49] on span "Mes recherches" at bounding box center [328, 44] width 79 height 16
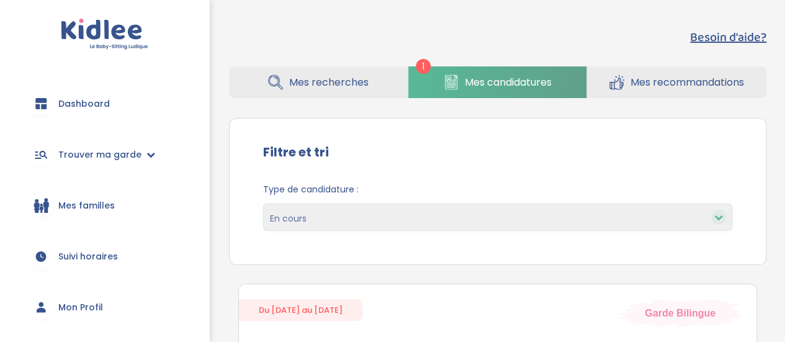
drag, startPoint x: 0, startPoint y: 0, endPoint x: 697, endPoint y: 13, distance: 697.3
click at [697, 13] on div "Besoin d'aide? 1 Mes recherches Mes candidatures Mes recommandations Besoin d'a…" at bounding box center [498, 309] width 594 height 601
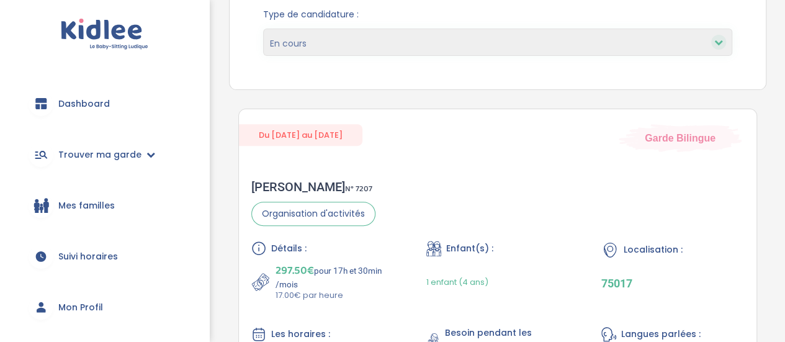
scroll to position [178, 0]
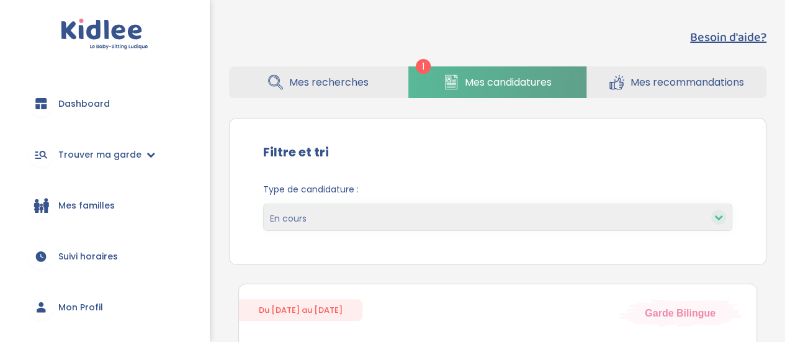
scroll to position [9, 0]
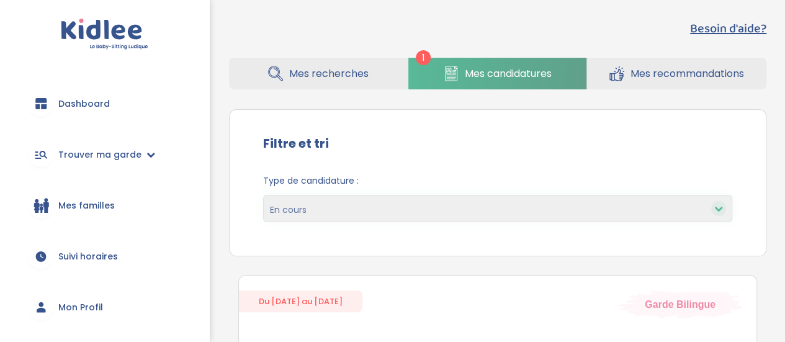
click at [631, 68] on span "Mes recommandations" at bounding box center [688, 74] width 114 height 16
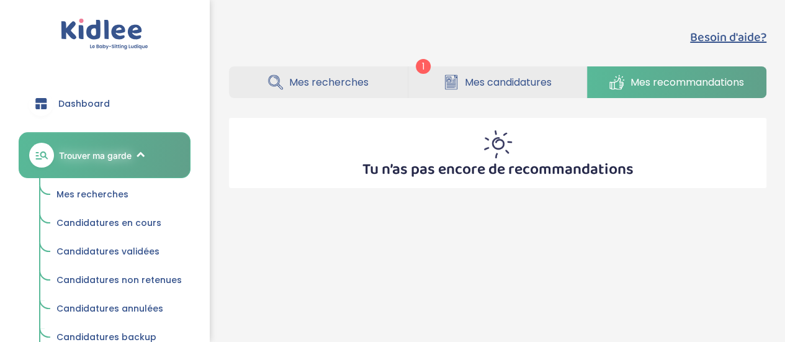
click at [508, 65] on div "Besoin d'aide? 1 Mes recherches Mes candidatures Mes recommandations Besoin d'a…" at bounding box center [497, 108] width 575 height 179
click at [502, 73] on link "Mes candidatures" at bounding box center [497, 82] width 179 height 32
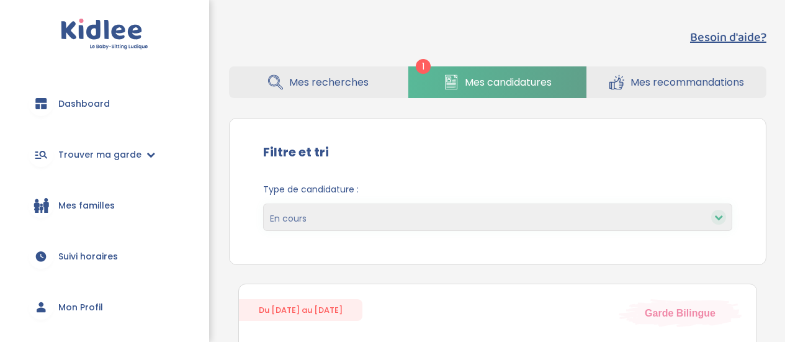
click at [652, 77] on span "Mes recommandations" at bounding box center [688, 82] width 114 height 16
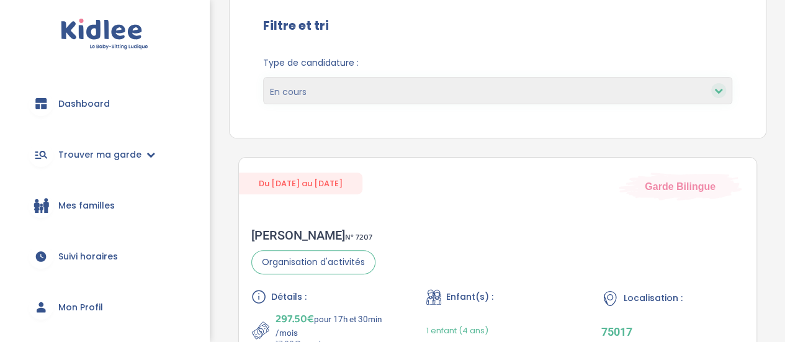
scroll to position [196, 0]
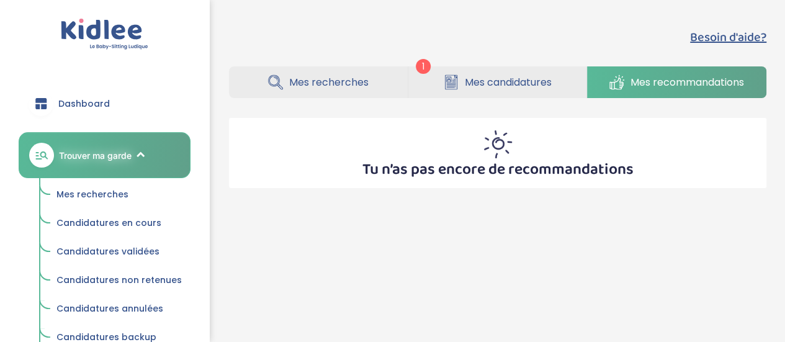
click at [486, 71] on link "Mes candidatures" at bounding box center [497, 82] width 179 height 32
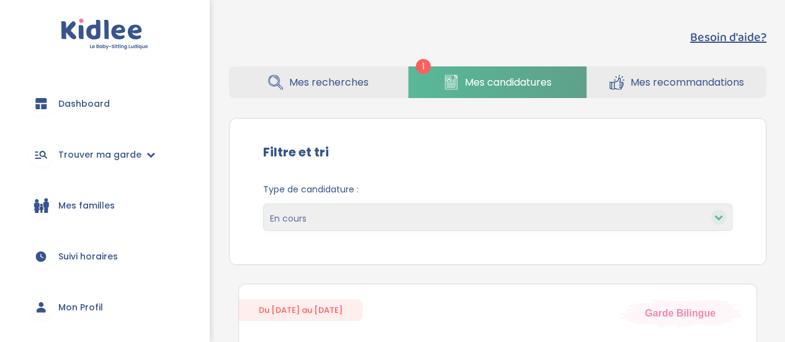
click at [109, 203] on span "Mes familles" at bounding box center [86, 205] width 56 height 13
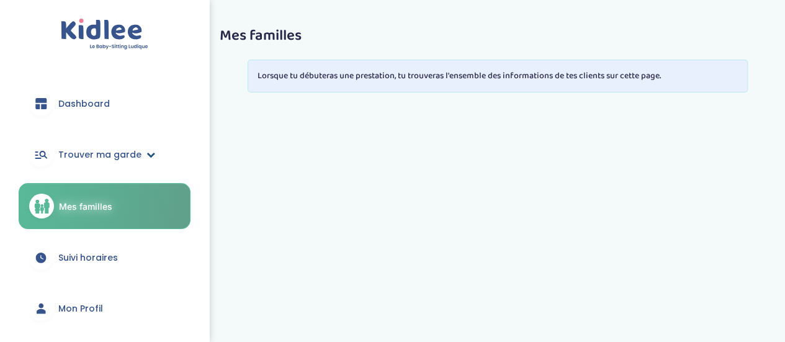
click at [93, 152] on span "Trouver ma garde" at bounding box center [99, 154] width 83 height 13
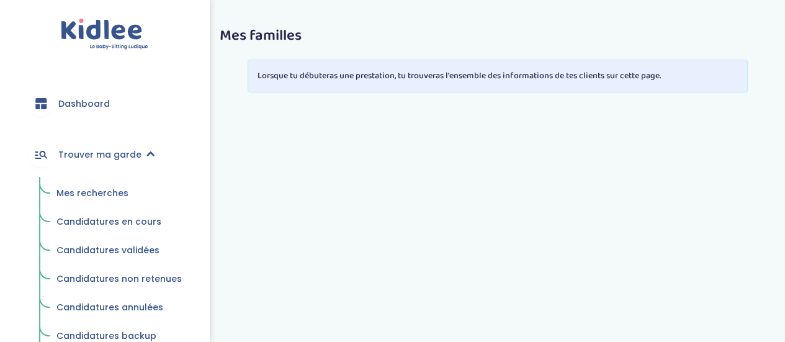
click at [115, 193] on span "Mes recherches" at bounding box center [92, 193] width 72 height 12
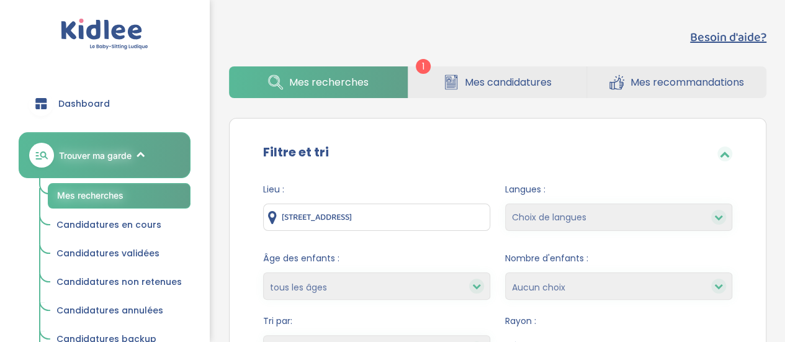
scroll to position [132, 0]
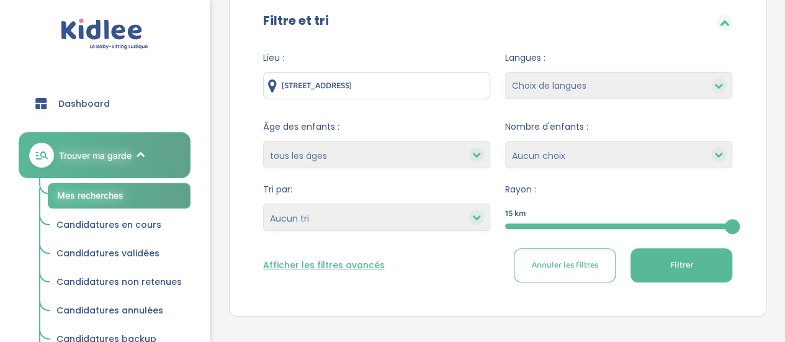
click at [657, 94] on select "Choix de langues Allemand Anglais Arabe Espagnol Grec [GEOGRAPHIC_DATA] Russe […" at bounding box center [618, 85] width 227 height 27
select select "2"
click at [505, 72] on select "Choix de langues Allemand Anglais Arabe Espagnol Grec [GEOGRAPHIC_DATA] Russe […" at bounding box center [618, 85] width 227 height 27
select select
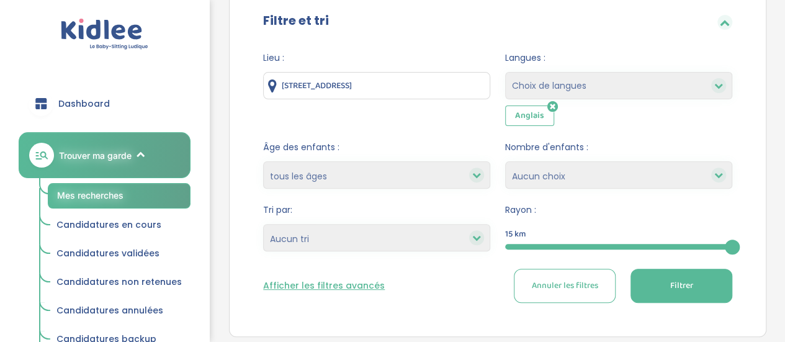
click at [552, 106] on icon at bounding box center [553, 107] width 11 height 12
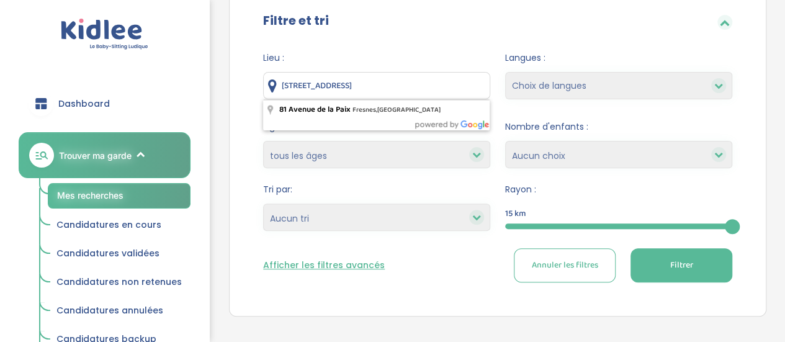
click at [430, 83] on input "[STREET_ADDRESS]" at bounding box center [376, 85] width 227 height 27
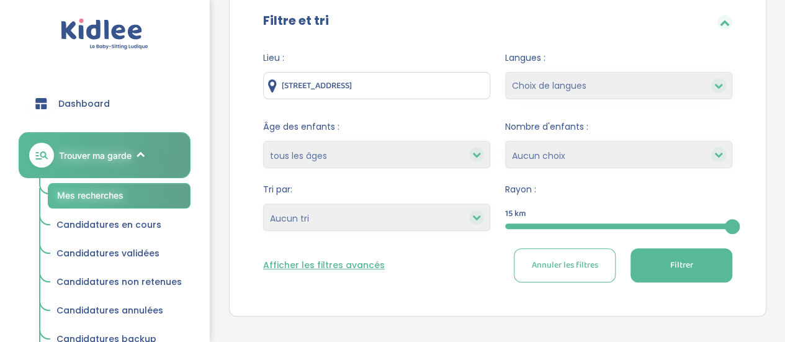
click at [382, 155] on select "moins de 3 ans entre 3 et 6 ans plus de 6 ans tous les âges" at bounding box center [376, 154] width 227 height 27
click at [263, 141] on select "moins de 3 ans entre 3 et 6 ans plus de 6 ans tous les âges" at bounding box center [376, 154] width 227 height 27
click at [396, 205] on select "Heures par semaine (croissant) Heures par semaine (décroissant) Date de démarra…" at bounding box center [376, 217] width 227 height 27
select select "start_date_asc"
click at [263, 204] on select "Heures par semaine (croissant) Heures par semaine (décroissant) Date de démarra…" at bounding box center [376, 217] width 227 height 27
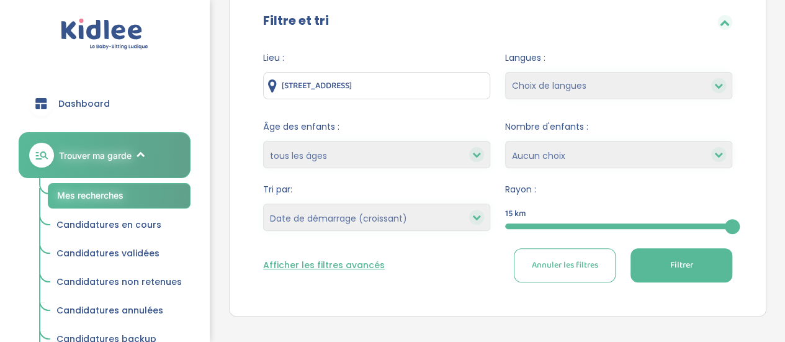
click at [654, 269] on button "Filtrer" at bounding box center [682, 265] width 102 height 34
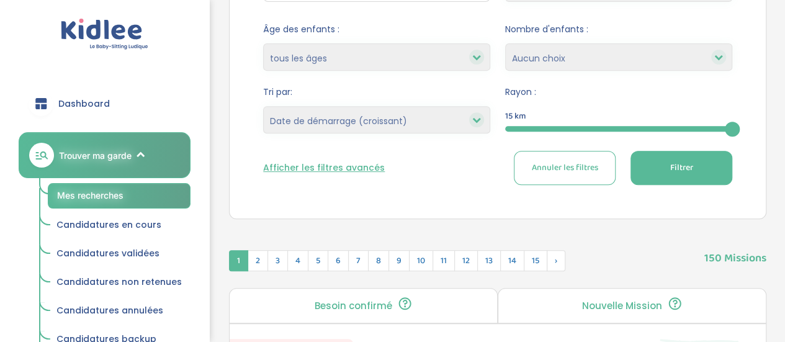
scroll to position [197, 0]
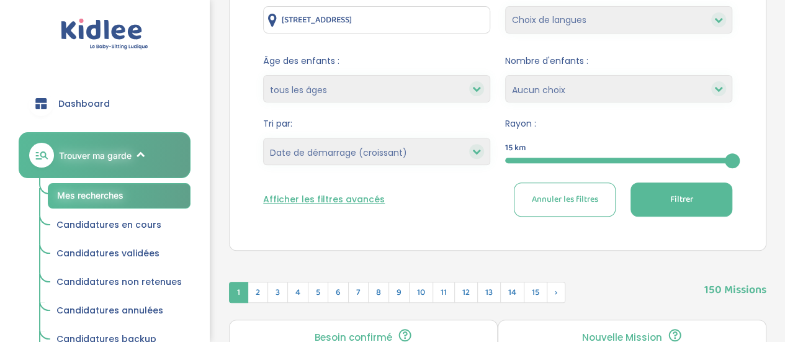
click at [349, 199] on button "Afficher les filtres avancés" at bounding box center [324, 199] width 122 height 13
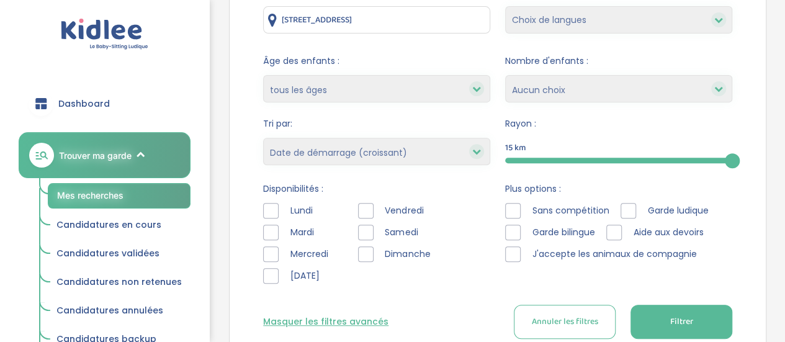
click at [371, 207] on div at bounding box center [366, 211] width 16 height 16
click at [717, 320] on button "Filtrer" at bounding box center [682, 322] width 102 height 34
click at [269, 269] on div at bounding box center [271, 276] width 16 height 16
click at [349, 232] on div "[DATE] [DATE][PERSON_NAME][DATE] [DATE][PERSON_NAME][DATE][DATE][DATE]" at bounding box center [376, 246] width 227 height 87
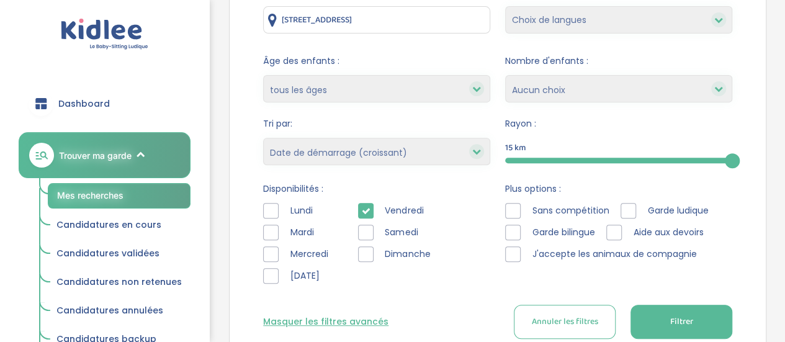
click at [358, 232] on div at bounding box center [366, 233] width 16 height 16
click at [714, 318] on button "Filtrer" at bounding box center [682, 322] width 102 height 34
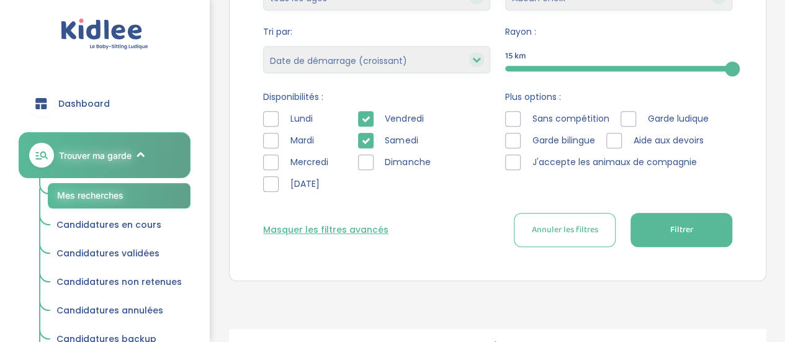
scroll to position [286, 0]
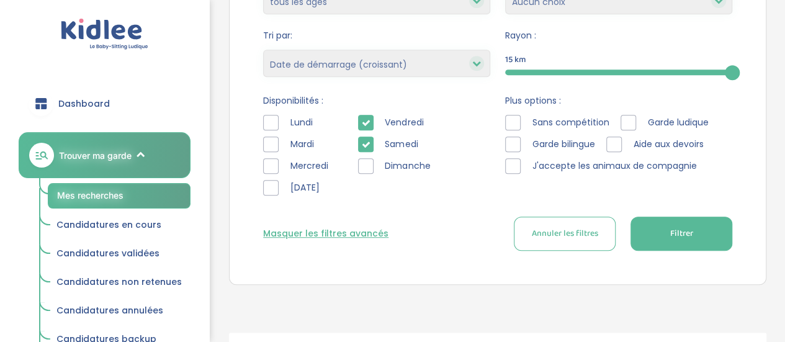
click at [363, 140] on icon at bounding box center [365, 144] width 9 height 9
click at [682, 221] on button "Filtrer" at bounding box center [682, 234] width 102 height 34
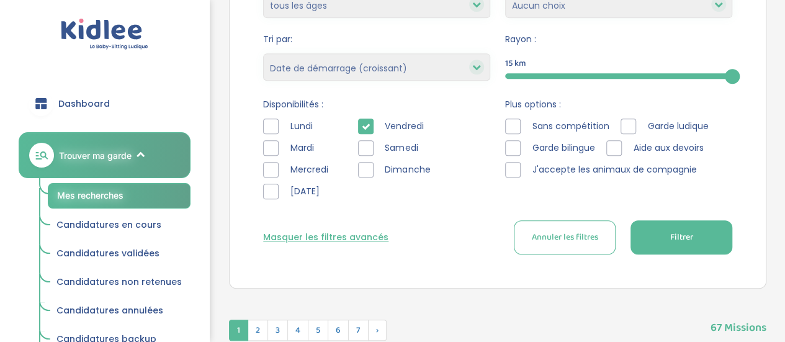
scroll to position [368, 0]
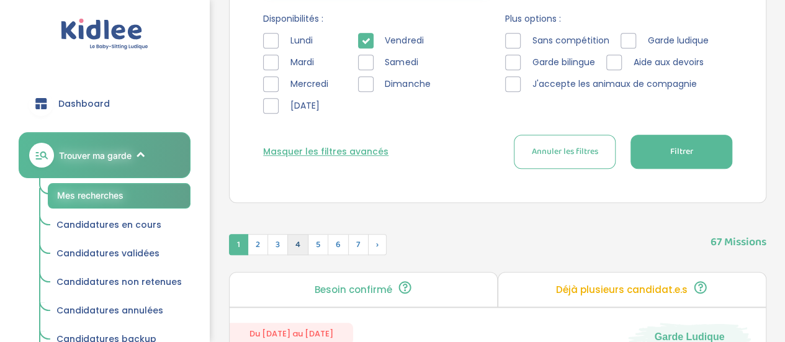
click at [296, 241] on span "4" at bounding box center [297, 244] width 21 height 21
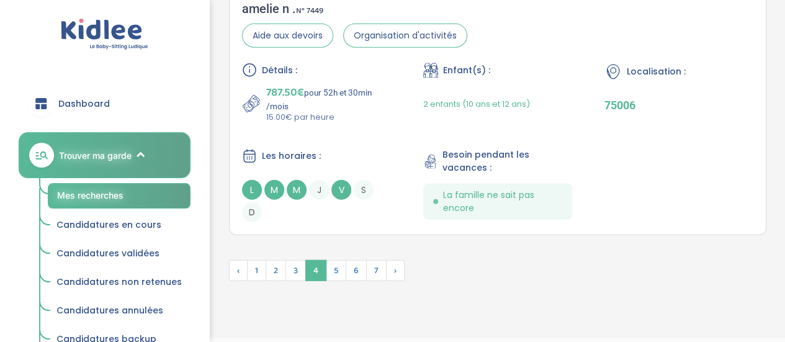
scroll to position [3922, 0]
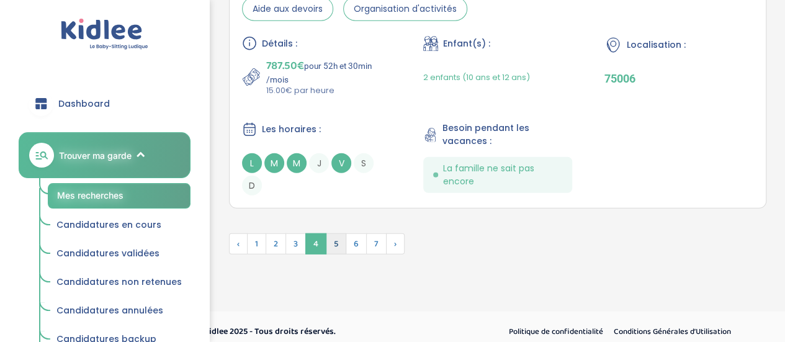
click at [333, 233] on span "5" at bounding box center [336, 243] width 20 height 21
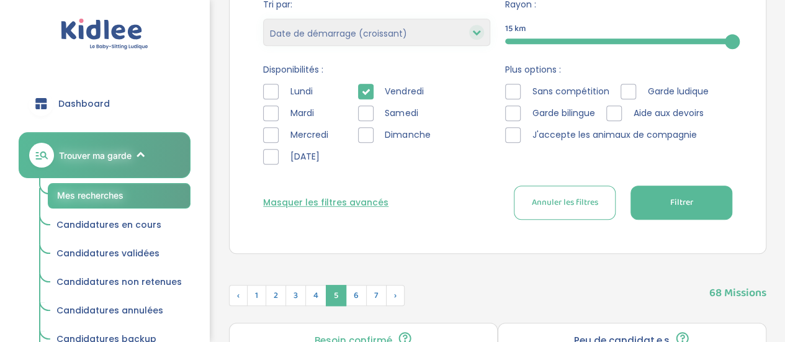
scroll to position [300, 0]
